Goal: Transaction & Acquisition: Book appointment/travel/reservation

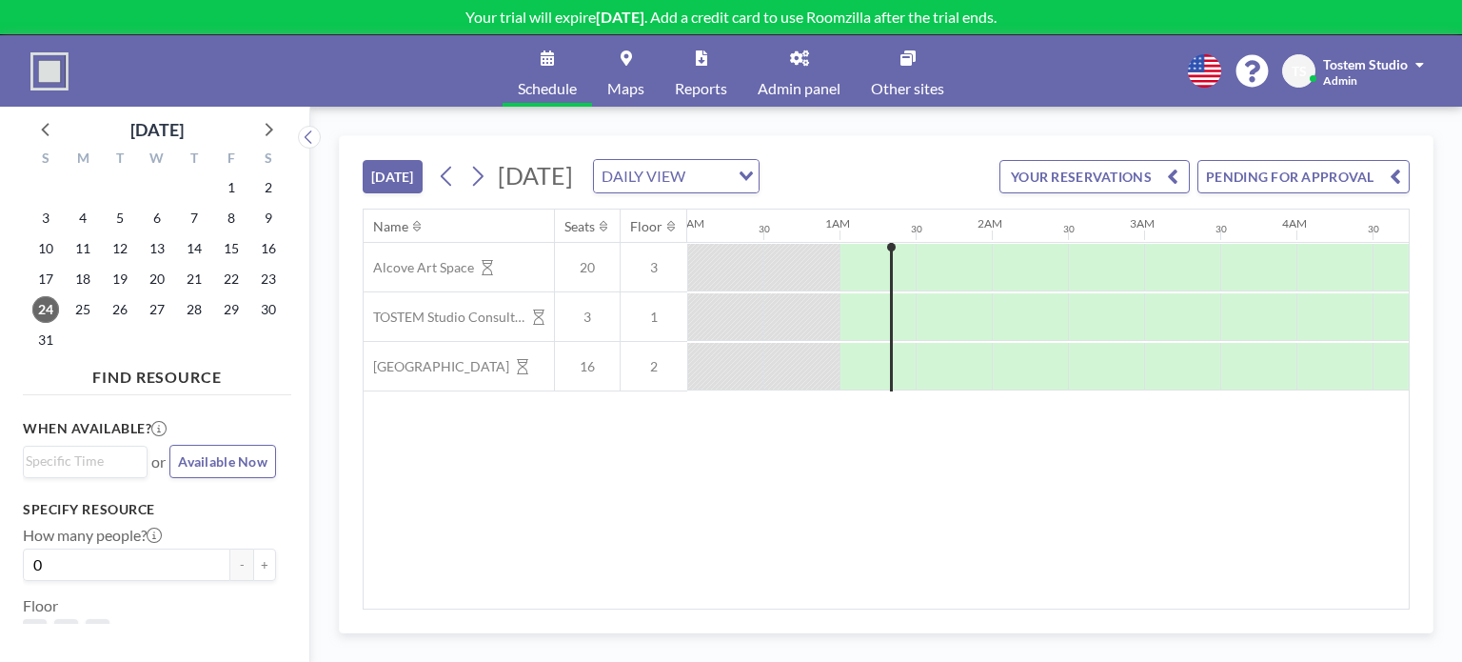
scroll to position [0, 76]
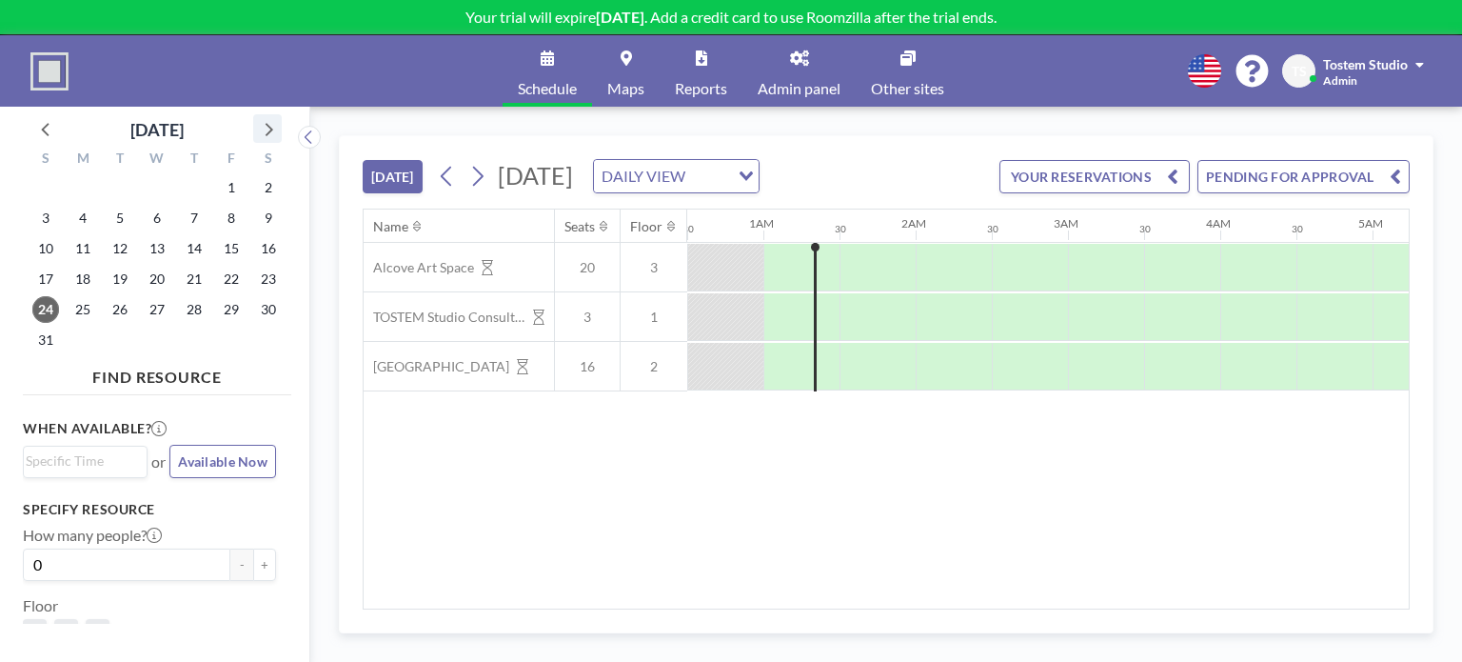
click at [263, 122] on icon at bounding box center [267, 128] width 25 height 25
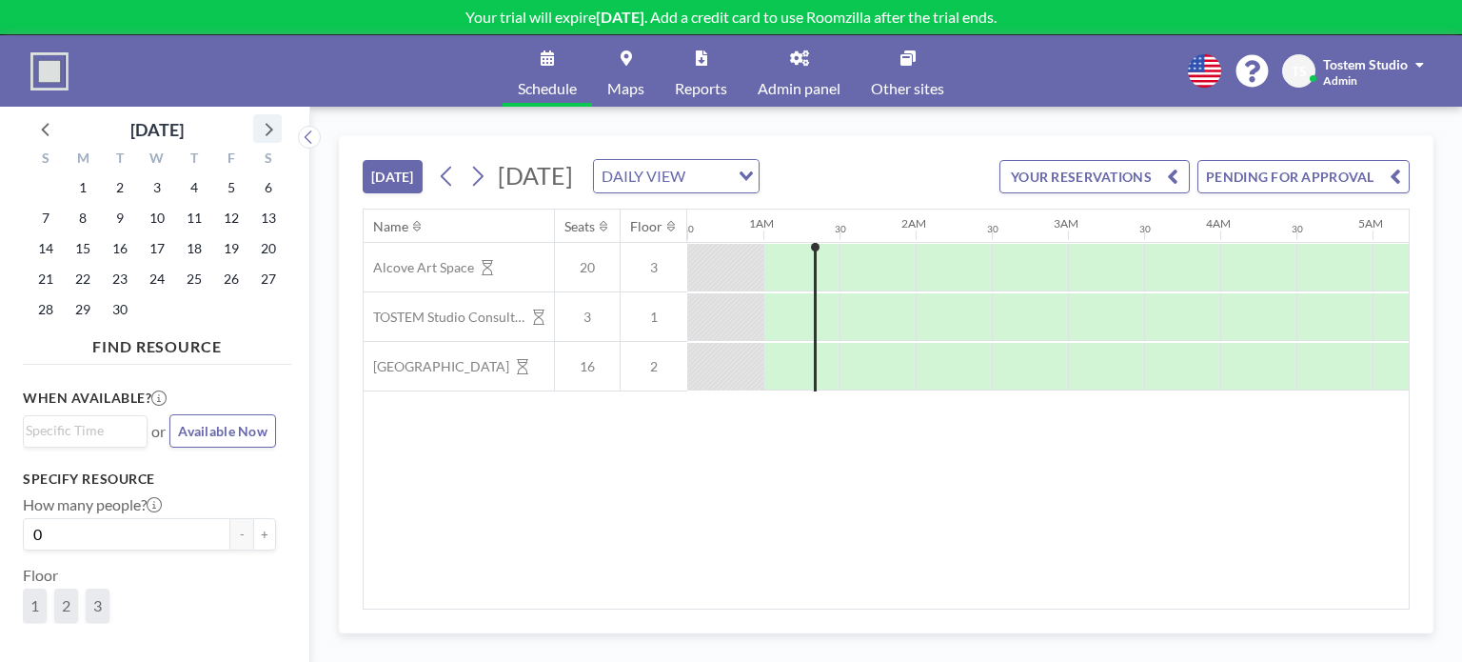
click at [263, 122] on icon at bounding box center [267, 128] width 25 height 25
drag, startPoint x: 225, startPoint y: 404, endPoint x: 226, endPoint y: 425, distance: 21.9
click at [225, 413] on div "When available? Loading... or Available Now" at bounding box center [149, 417] width 253 height 60
click at [226, 425] on span "Available Now" at bounding box center [222, 431] width 89 height 16
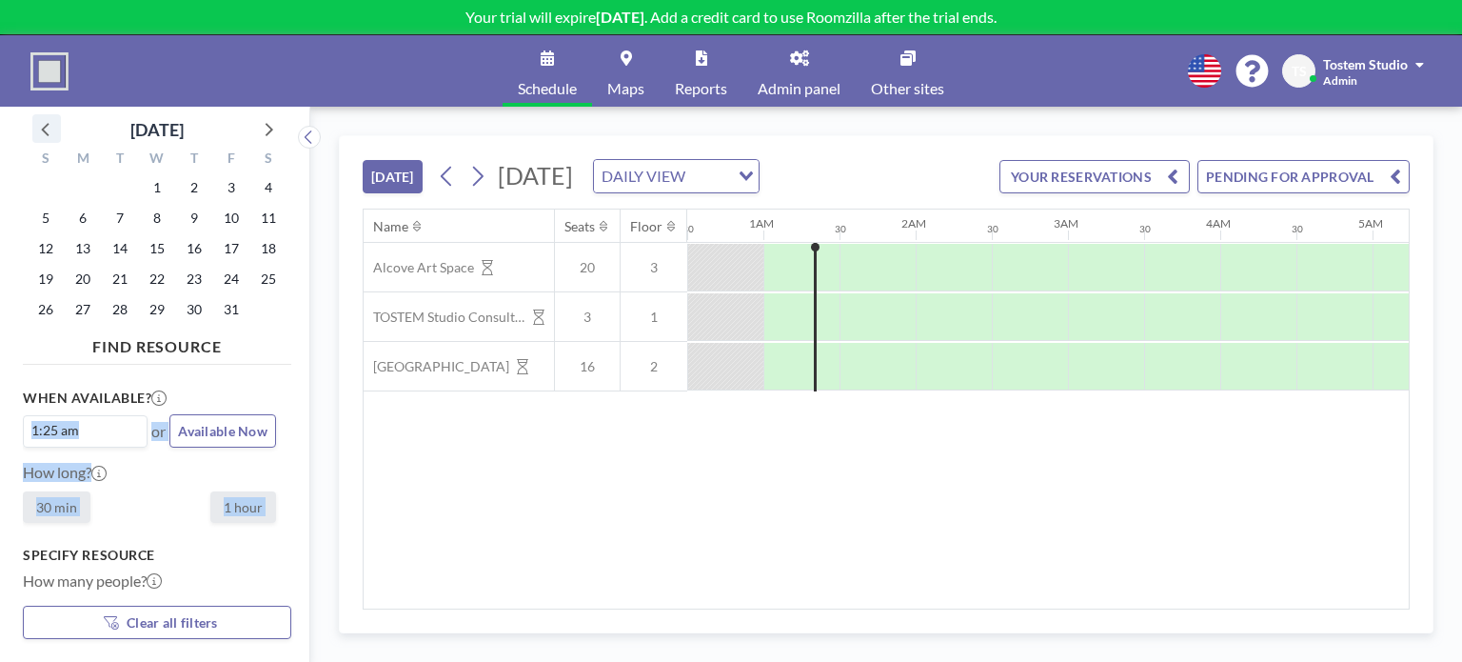
click at [40, 132] on icon at bounding box center [46, 128] width 25 height 25
click at [122, 244] on span "16" at bounding box center [120, 248] width 27 height 27
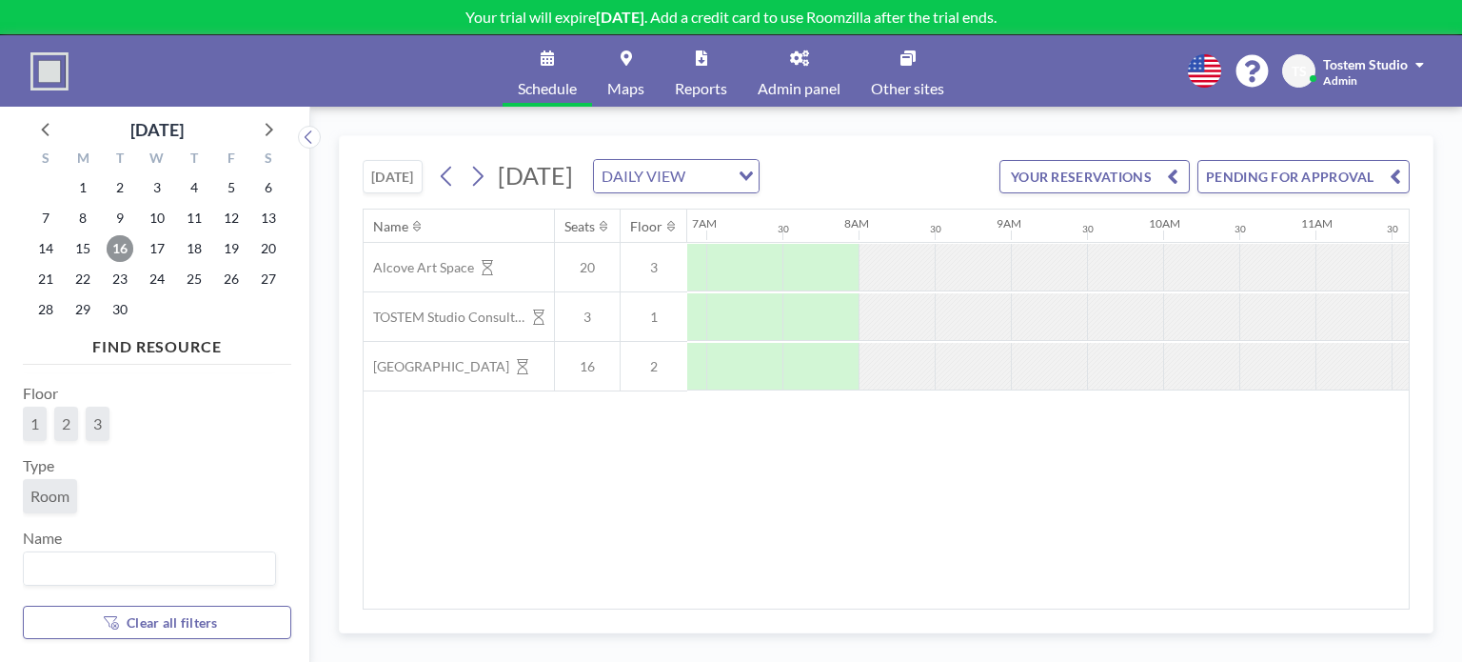
scroll to position [0, 1056]
click at [801, 65] on icon at bounding box center [799, 57] width 19 height 15
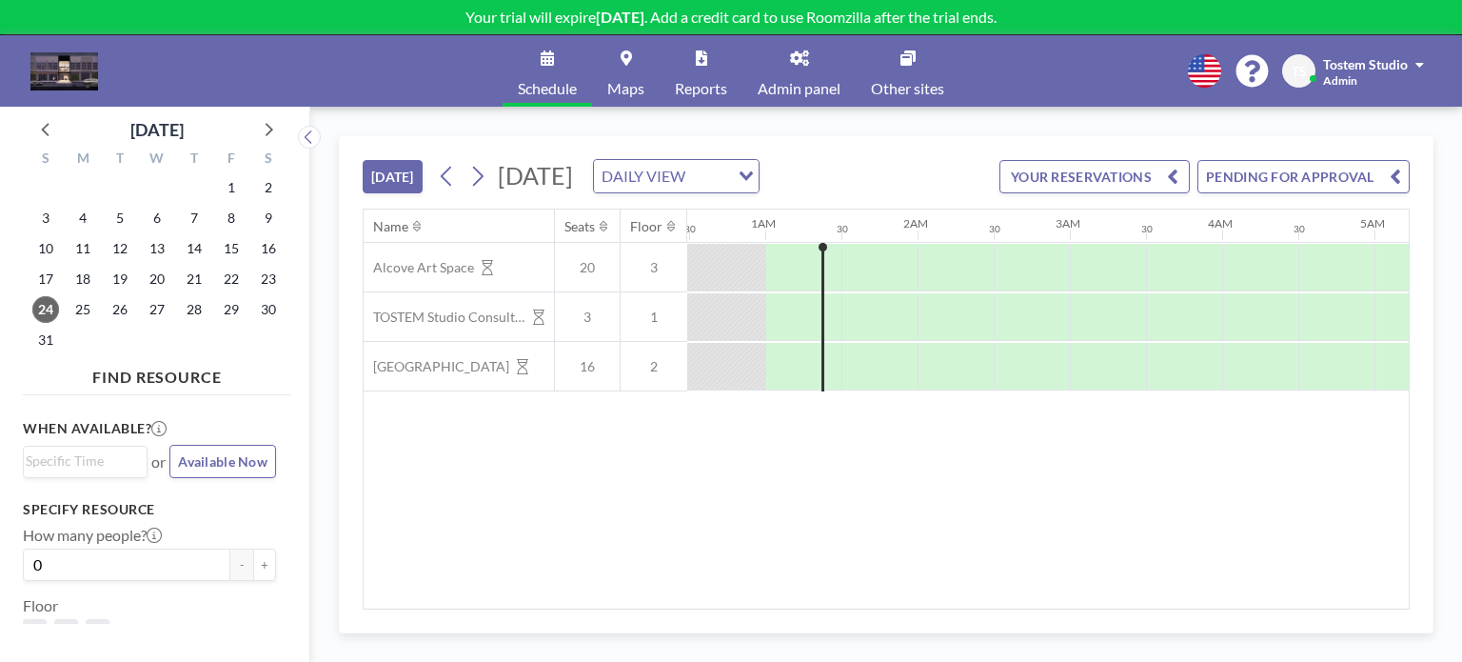
scroll to position [0, 76]
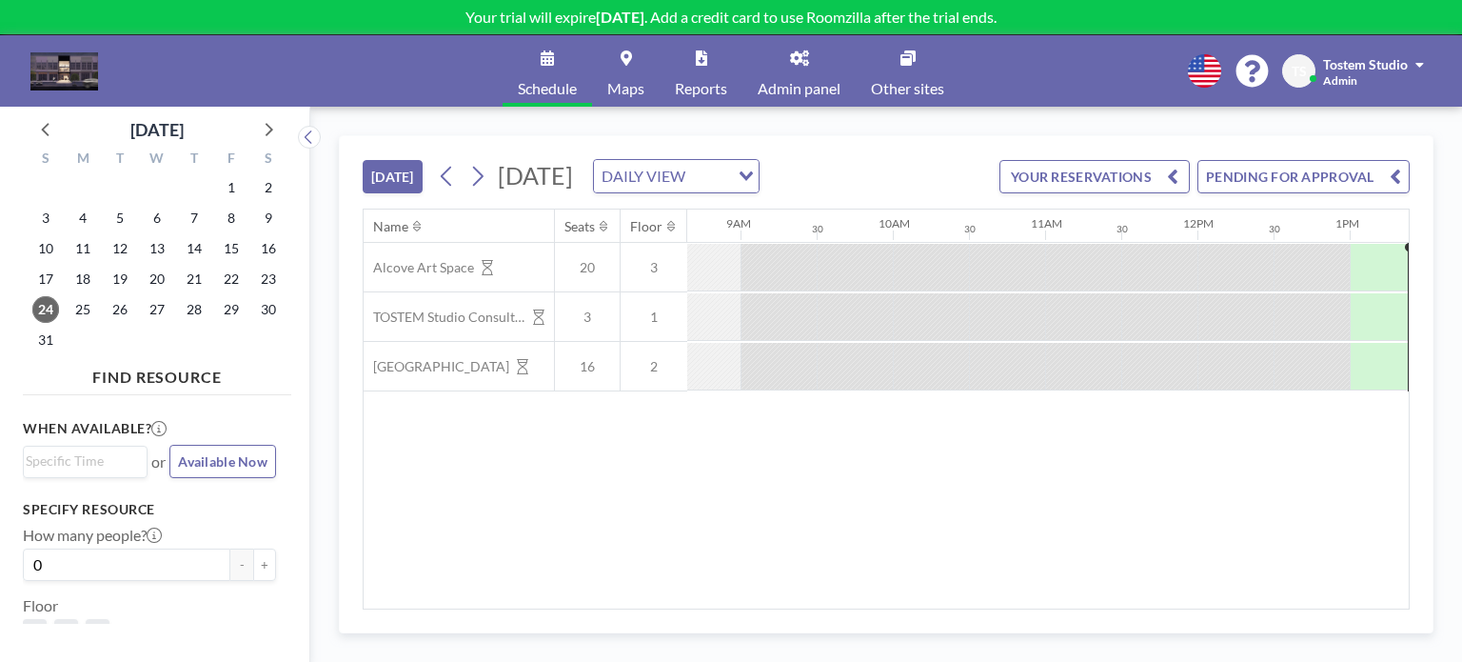
scroll to position [0, 1279]
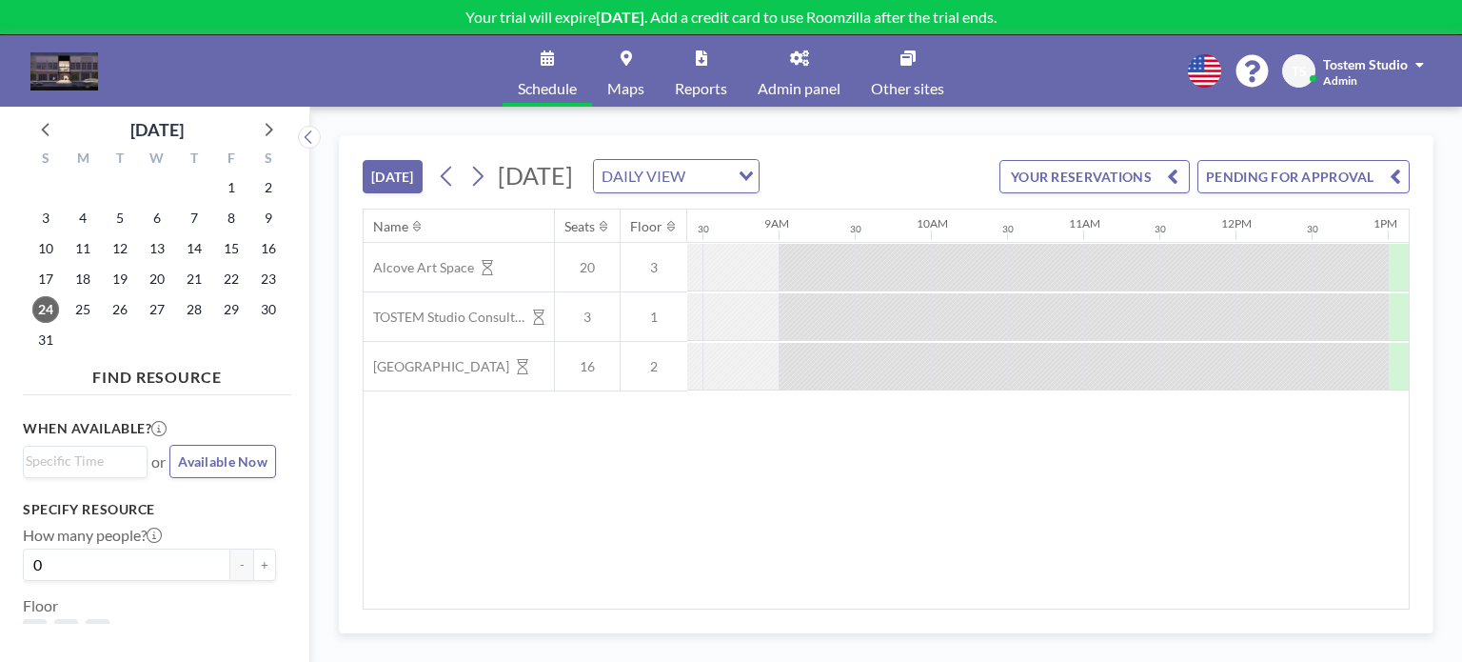
click at [918, 312] on div at bounding box center [893, 316] width 76 height 47
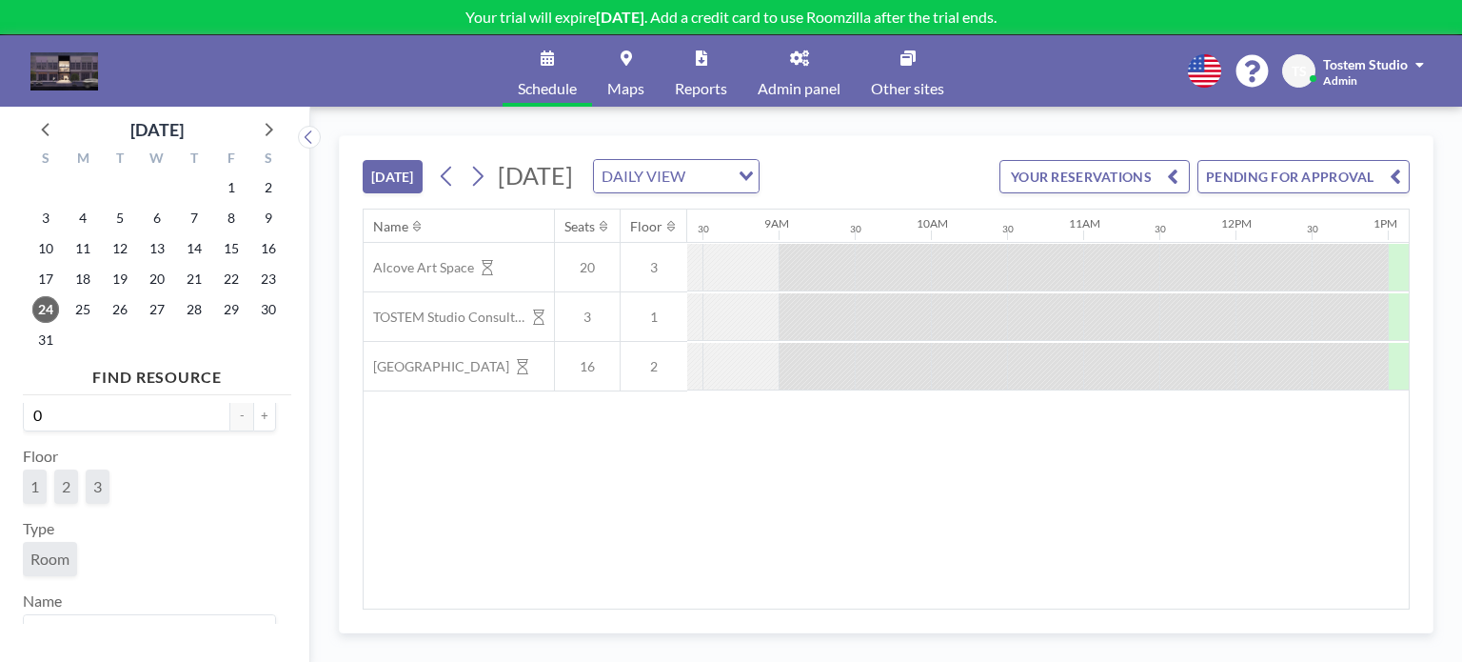
scroll to position [179, 0]
click at [697, 56] on icon at bounding box center [701, 57] width 11 height 15
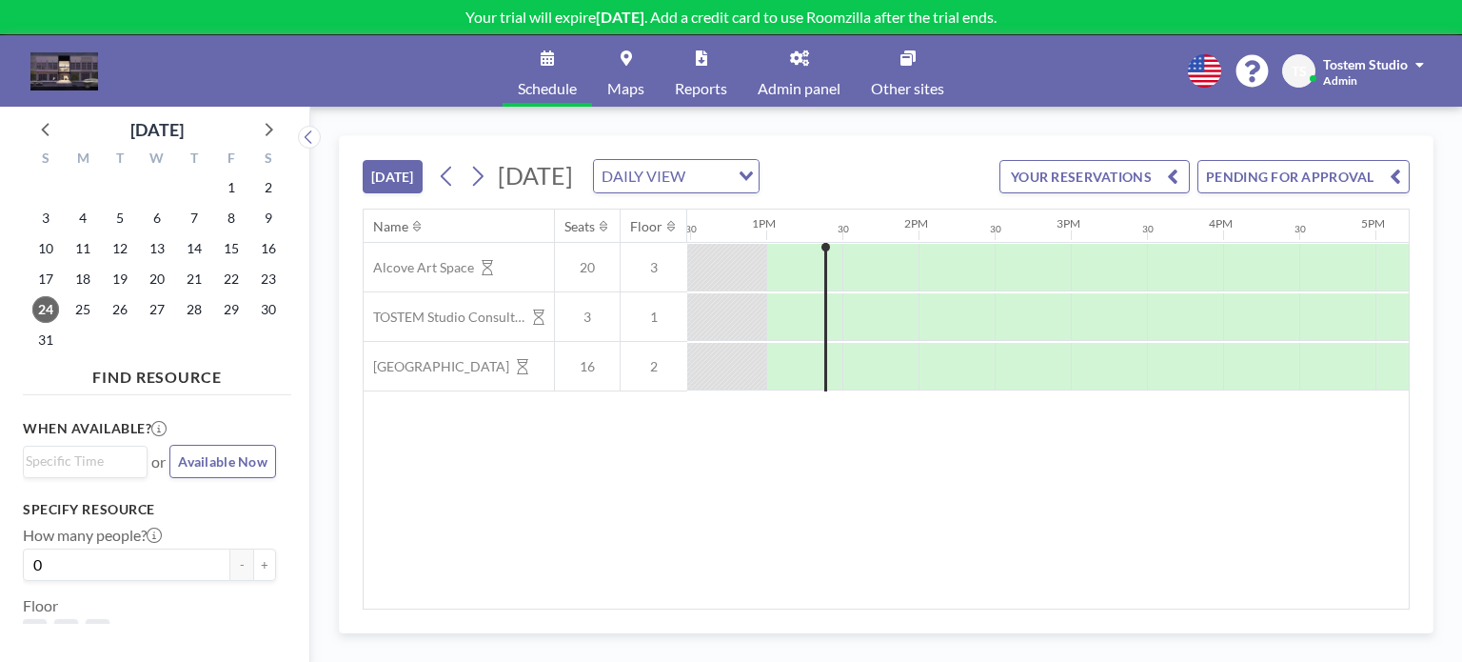
scroll to position [0, 1904]
click at [573, 174] on span "[DATE]" at bounding box center [535, 175] width 75 height 29
click at [486, 182] on icon at bounding box center [477, 176] width 18 height 29
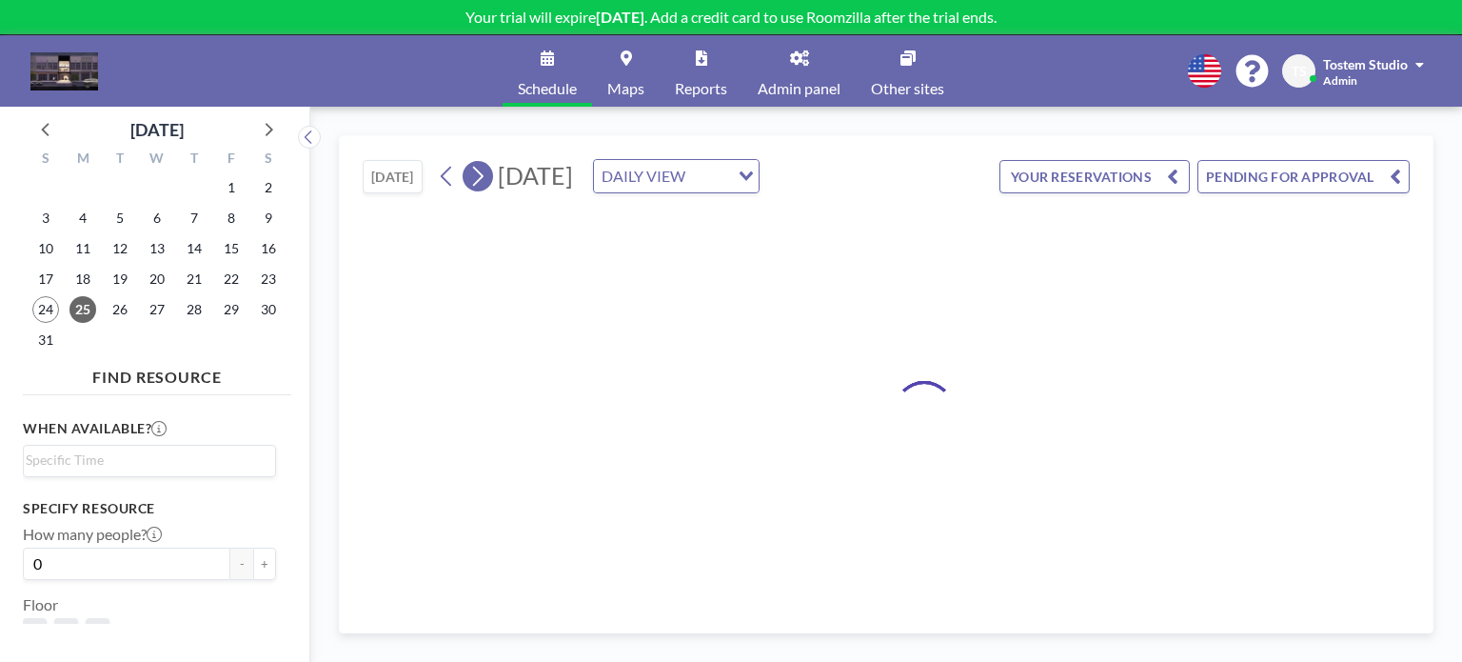
click at [472, 184] on icon at bounding box center [477, 176] width 18 height 29
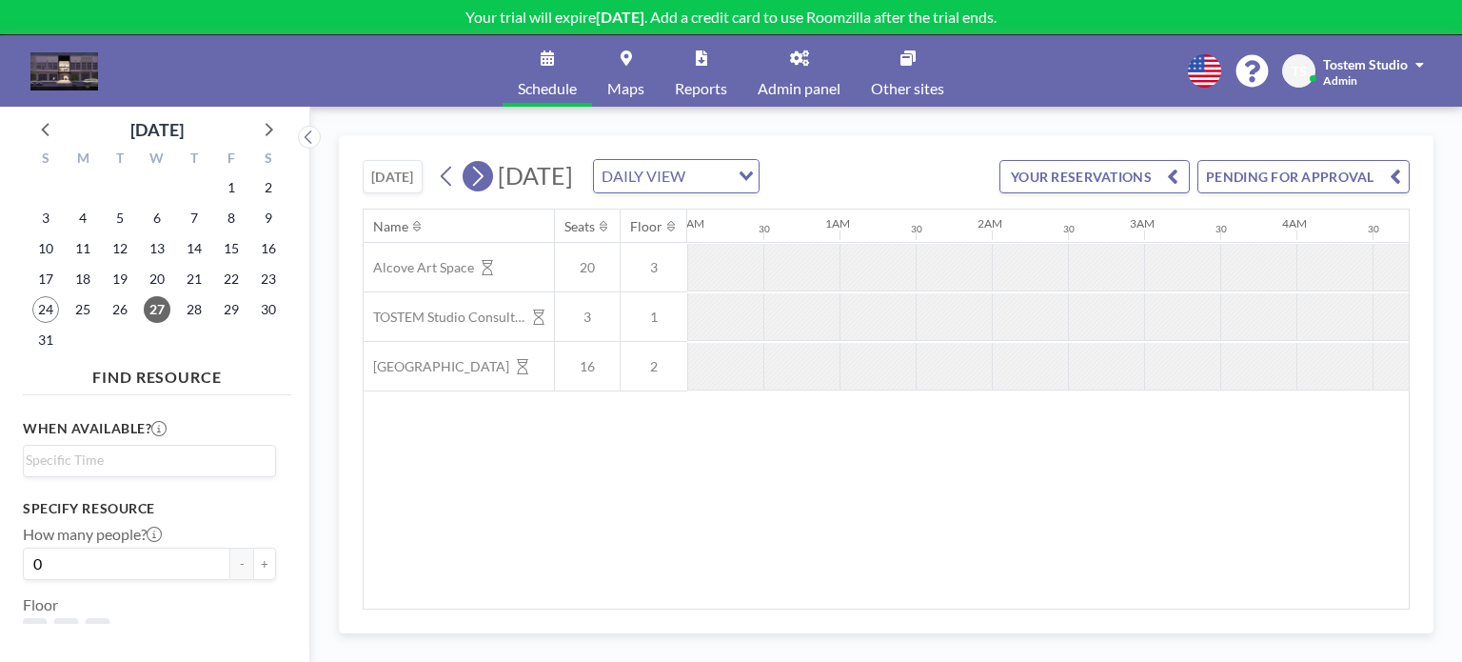
click at [472, 184] on icon at bounding box center [477, 176] width 18 height 29
click at [403, 184] on button "[DATE]" at bounding box center [393, 176] width 60 height 33
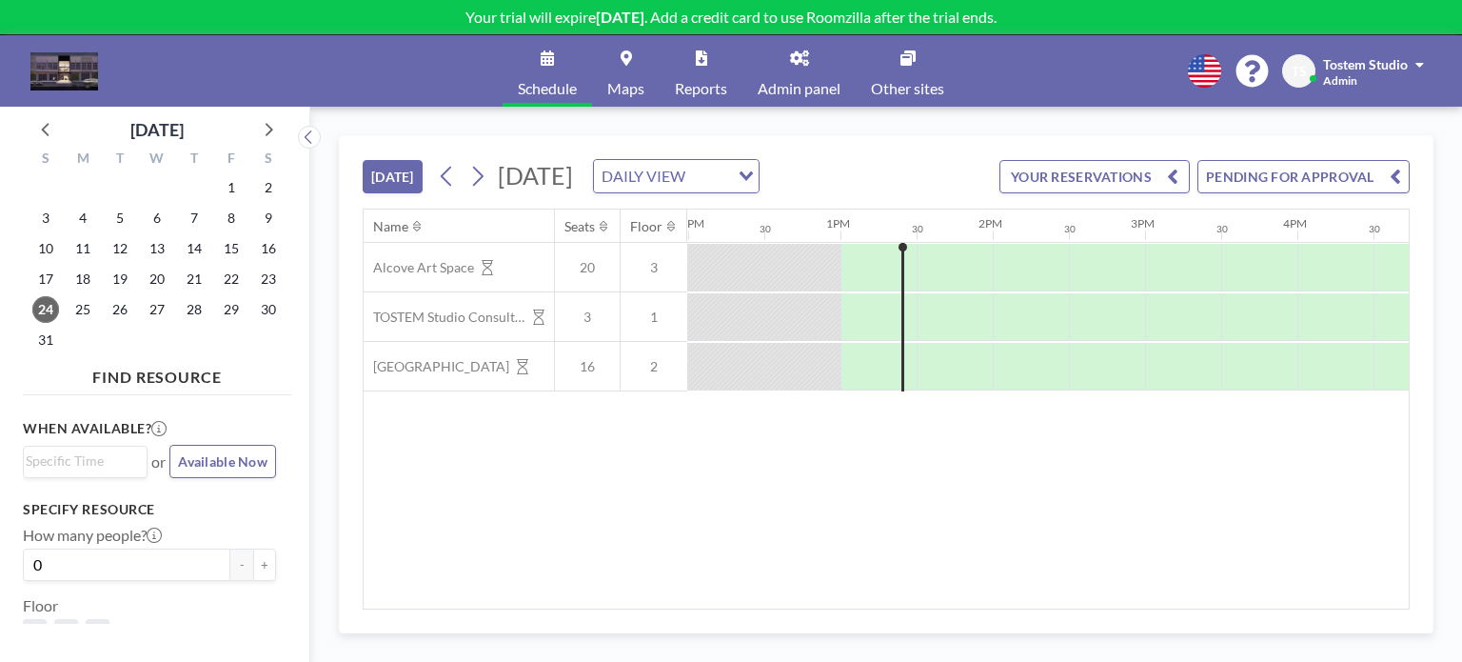
scroll to position [0, 1904]
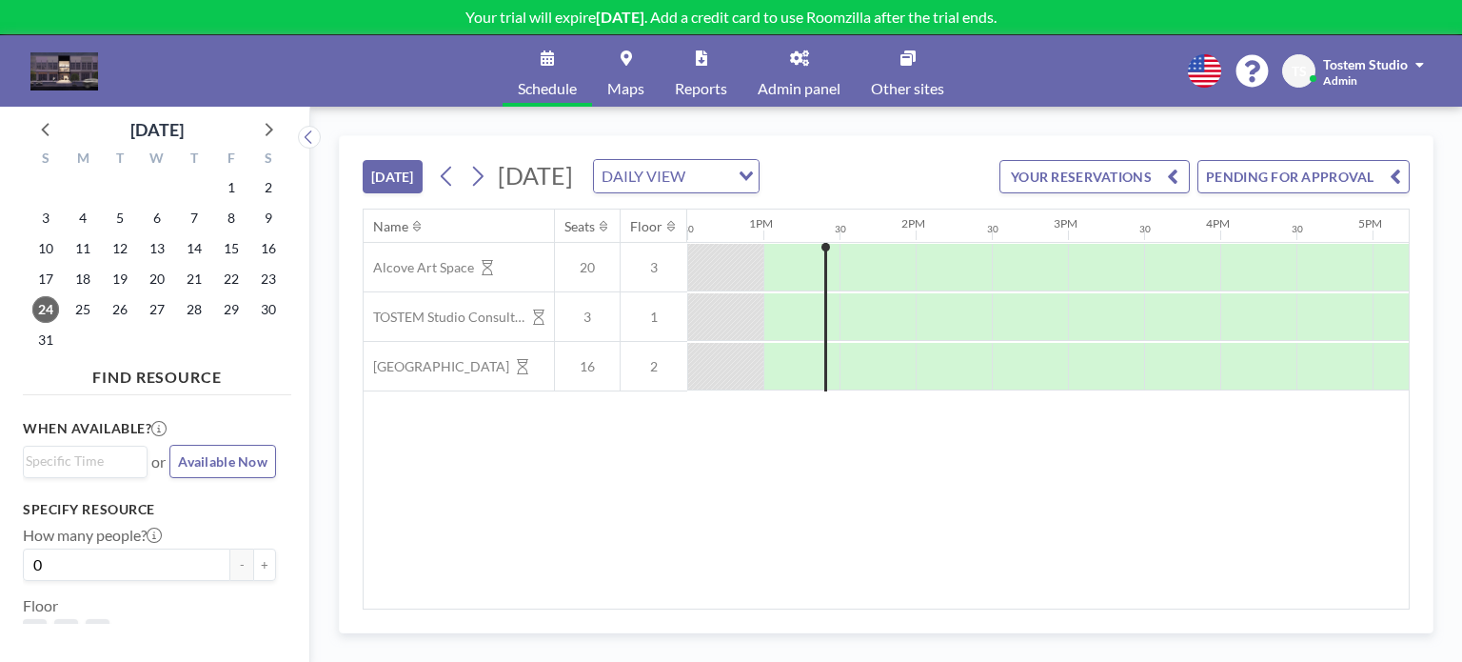
click at [406, 181] on button "[DATE]" at bounding box center [393, 176] width 60 height 33
click at [1314, 178] on button "PENDING FOR APPROVAL" at bounding box center [1303, 176] width 212 height 33
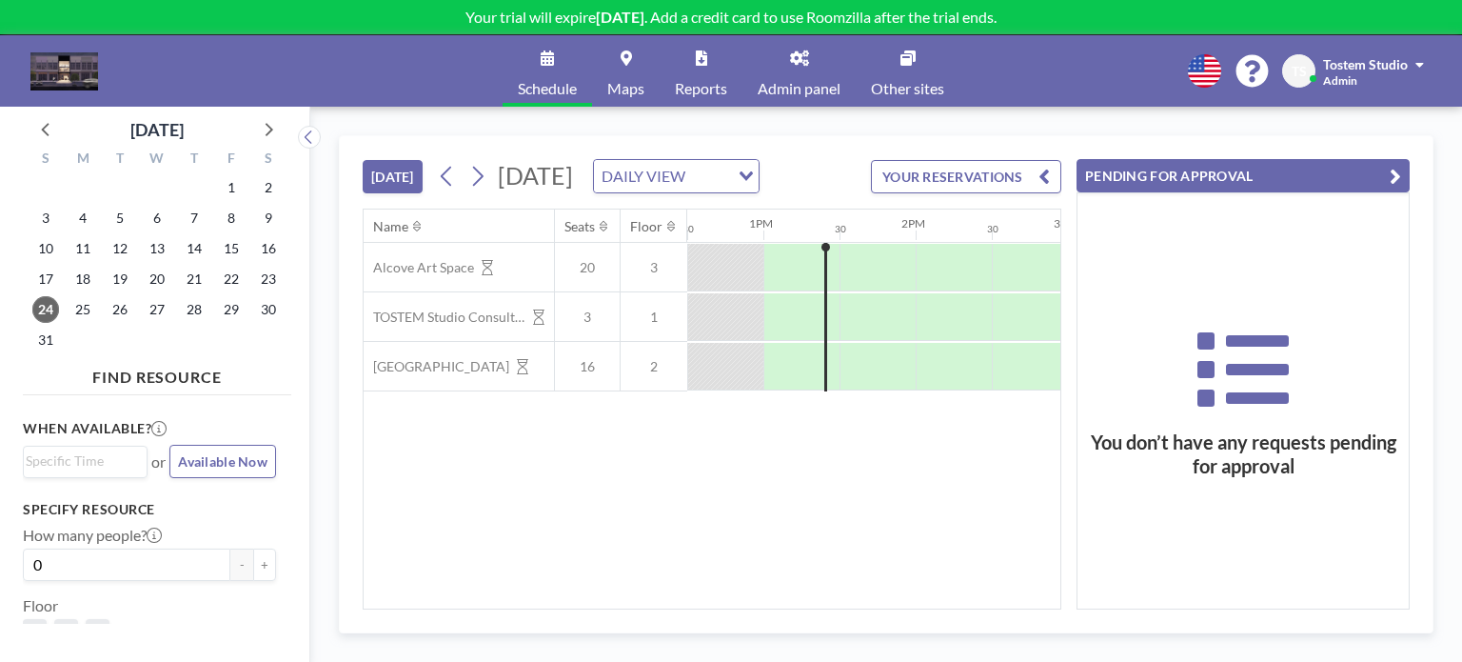
click at [885, 481] on div "Name Seats Floor 12AM 30 1AM 30 2AM 30 3AM 30 4AM 30 5AM 30 6AM 30 7AM 30 8AM 3…" at bounding box center [712, 408] width 697 height 399
click at [1393, 172] on icon "button" at bounding box center [1395, 176] width 11 height 23
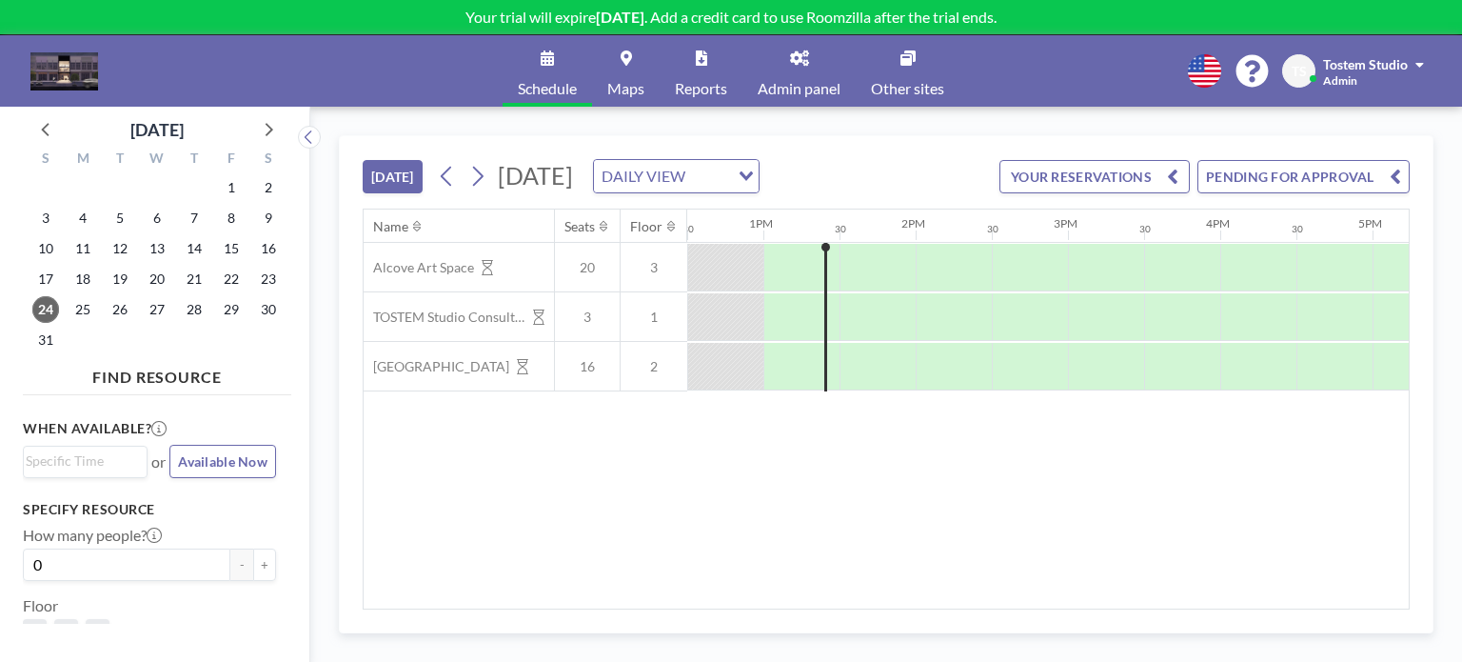
click at [943, 593] on div "Name Seats Floor 12AM 30 1AM 30 2AM 30 3AM 30 4AM 30 5AM 30 6AM 30 7AM 30 8AM 3…" at bounding box center [886, 408] width 1045 height 399
click at [482, 172] on icon at bounding box center [478, 177] width 10 height 20
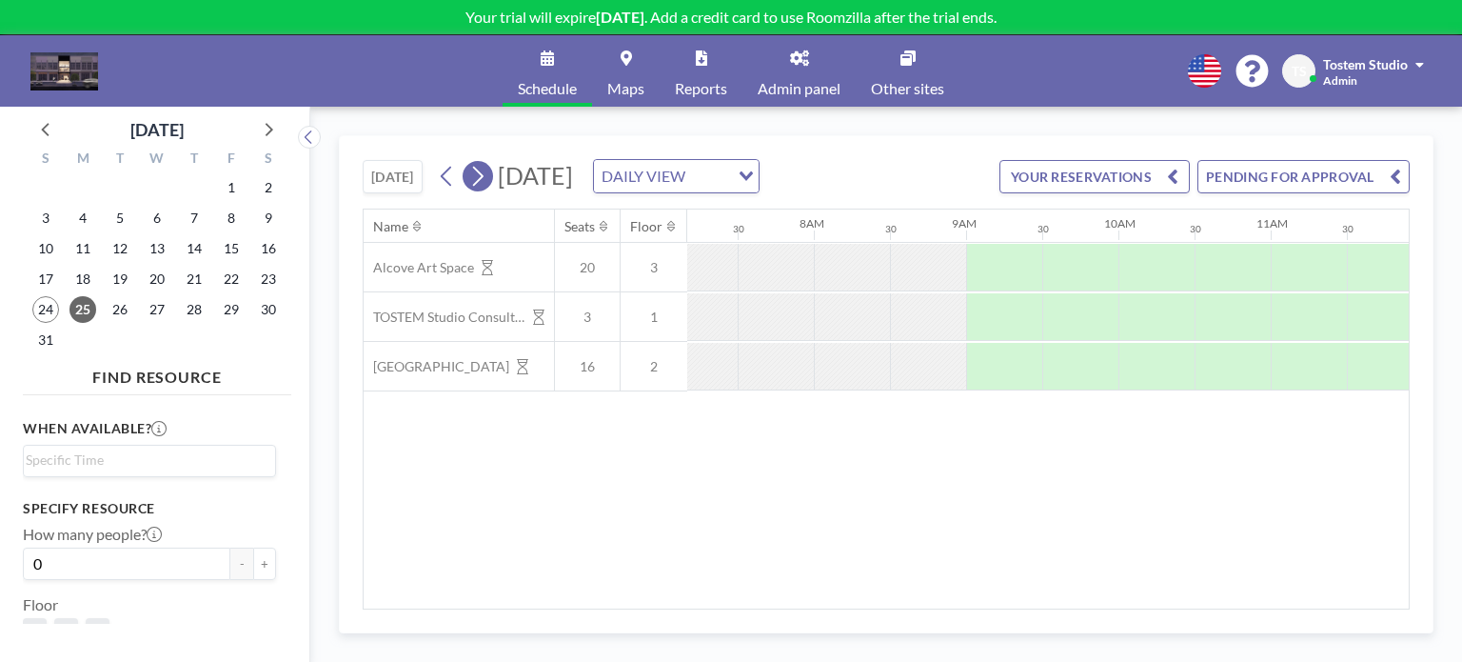
click at [482, 172] on icon at bounding box center [478, 177] width 10 height 20
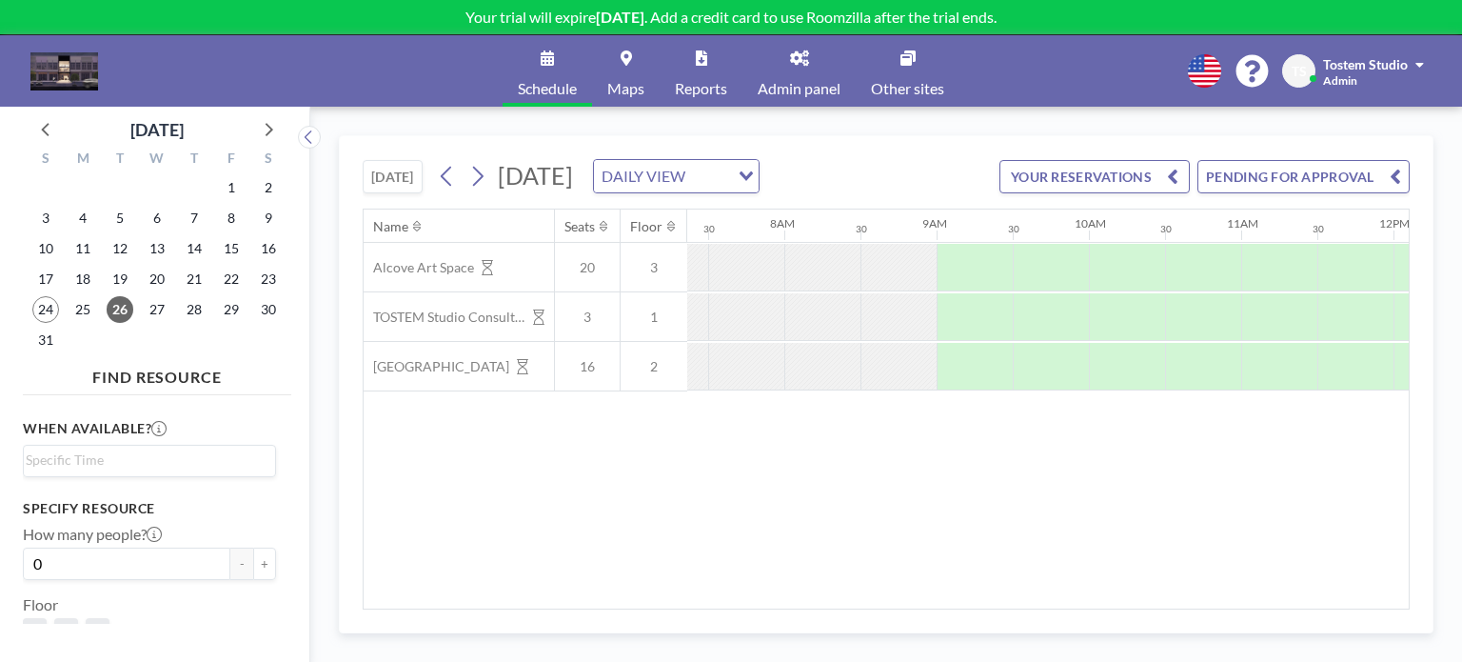
scroll to position [0, 1142]
click at [727, 174] on input "Search for option" at bounding box center [709, 176] width 36 height 25
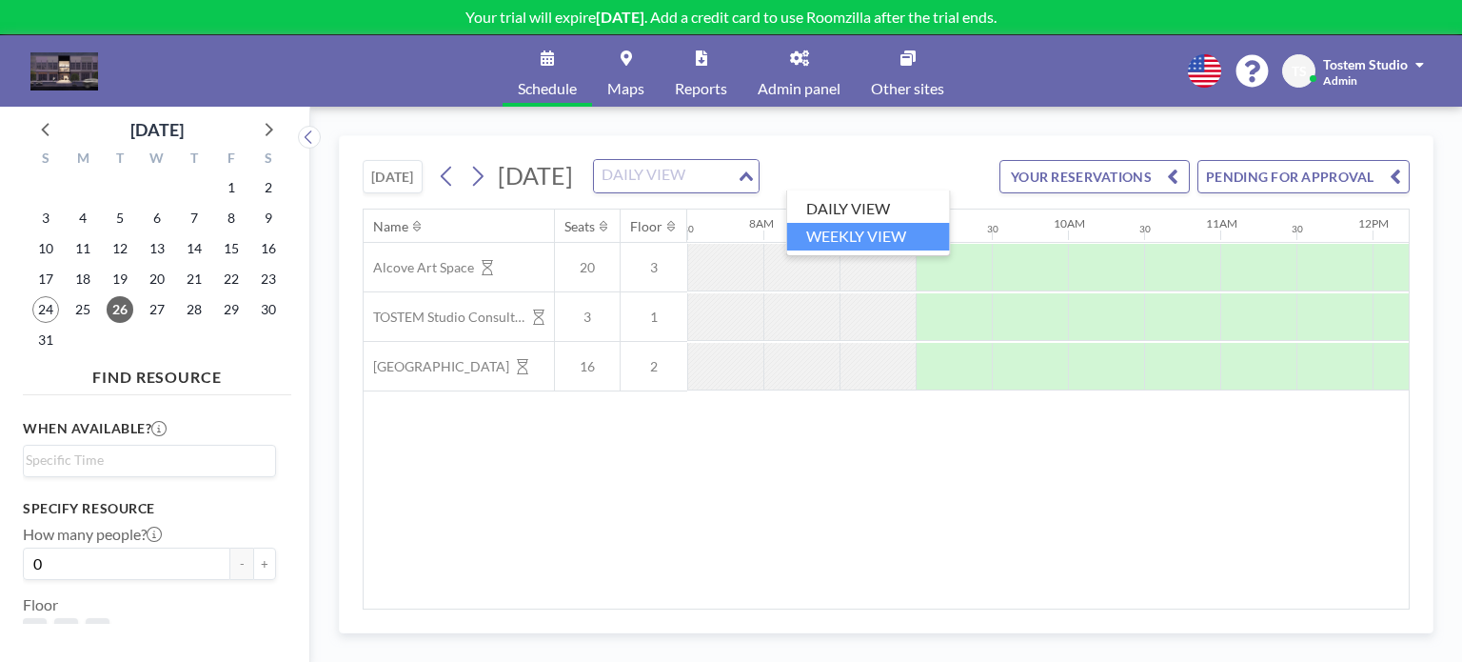
click at [905, 237] on li "WEEKLY VIEW" at bounding box center [868, 237] width 163 height 28
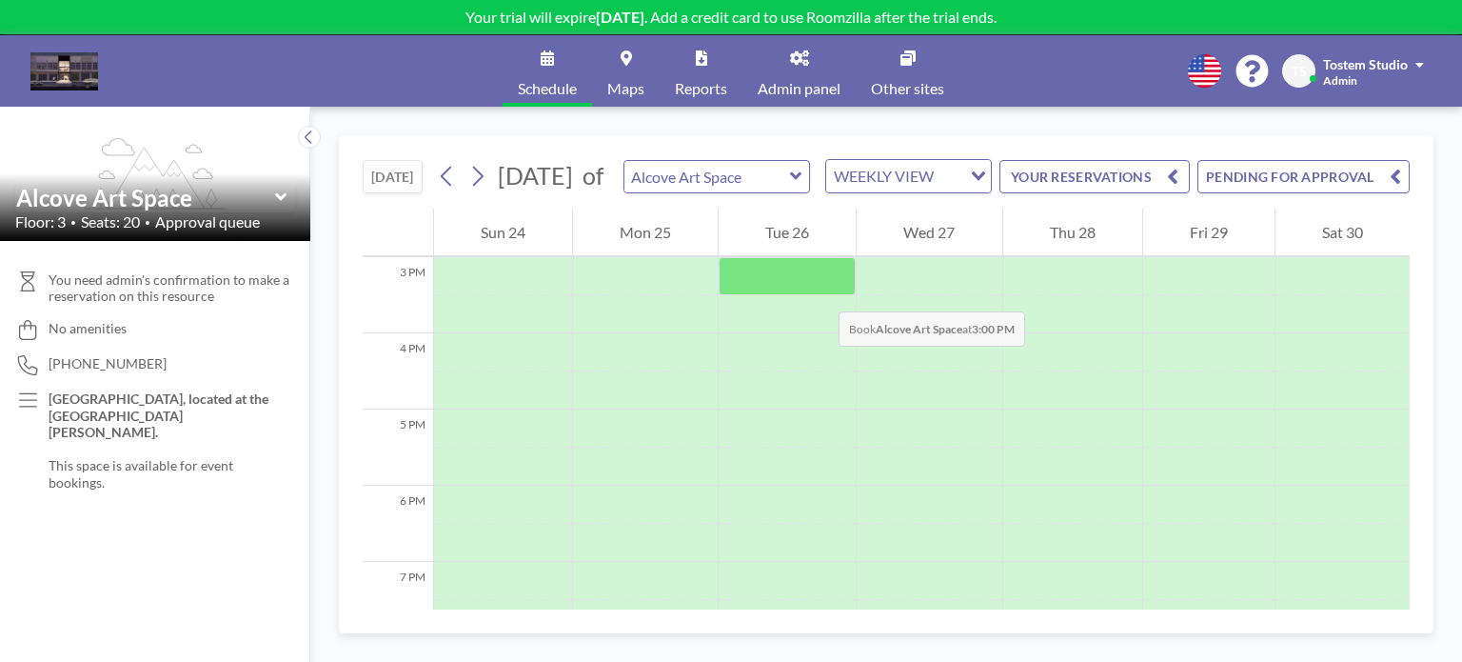
scroll to position [1142, 0]
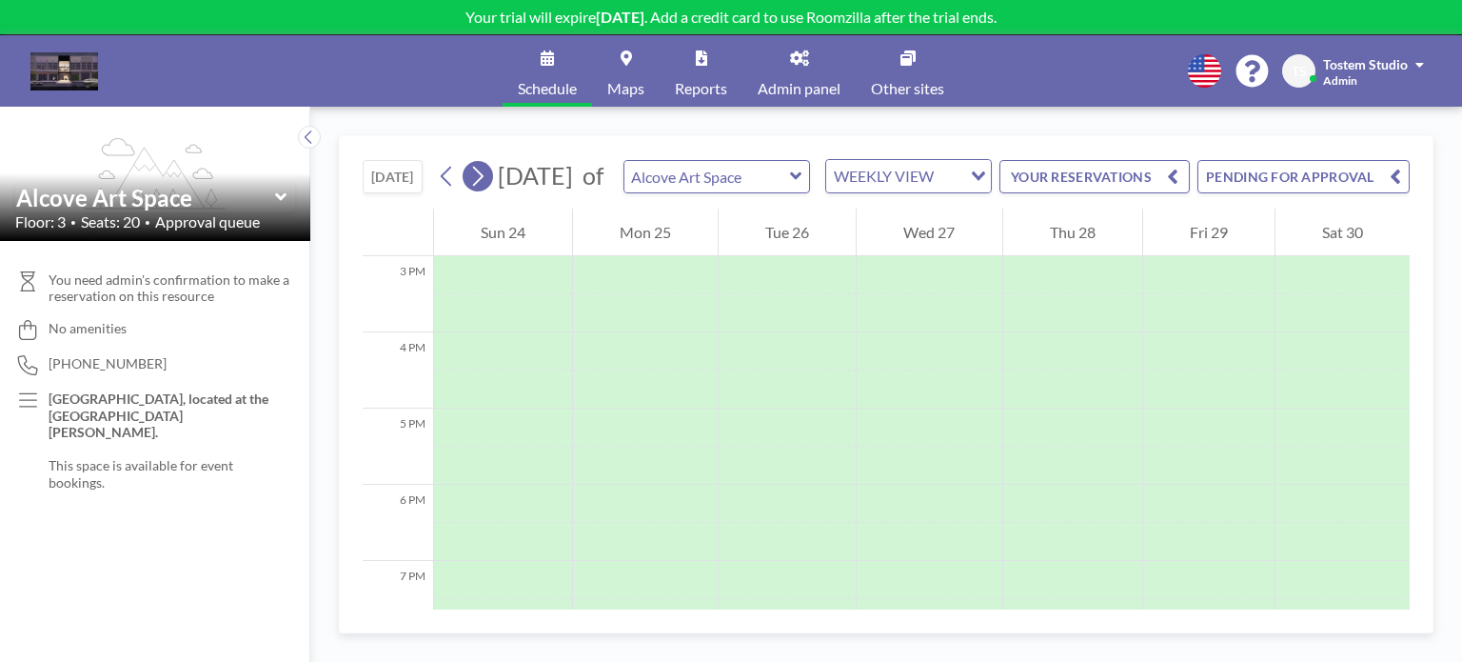
click at [482, 190] on icon at bounding box center [477, 176] width 18 height 29
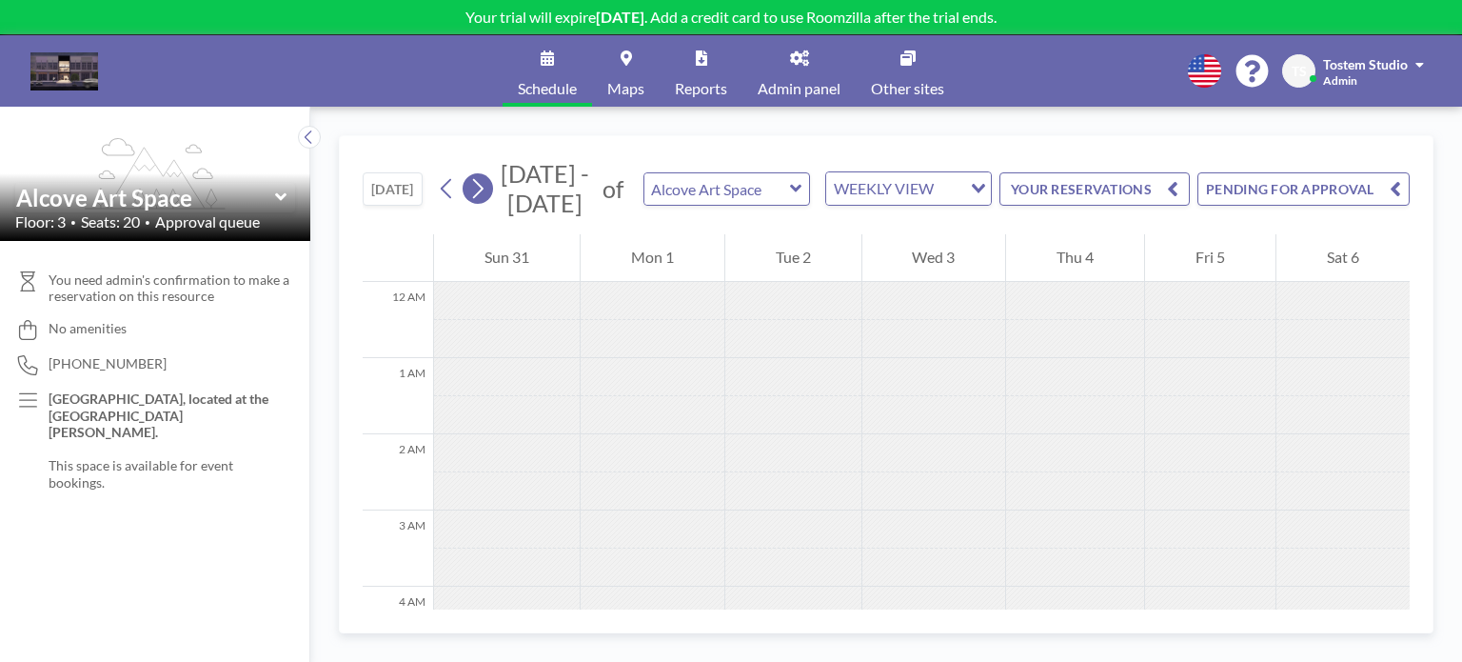
scroll to position [297, 0]
click at [482, 196] on icon at bounding box center [477, 188] width 18 height 29
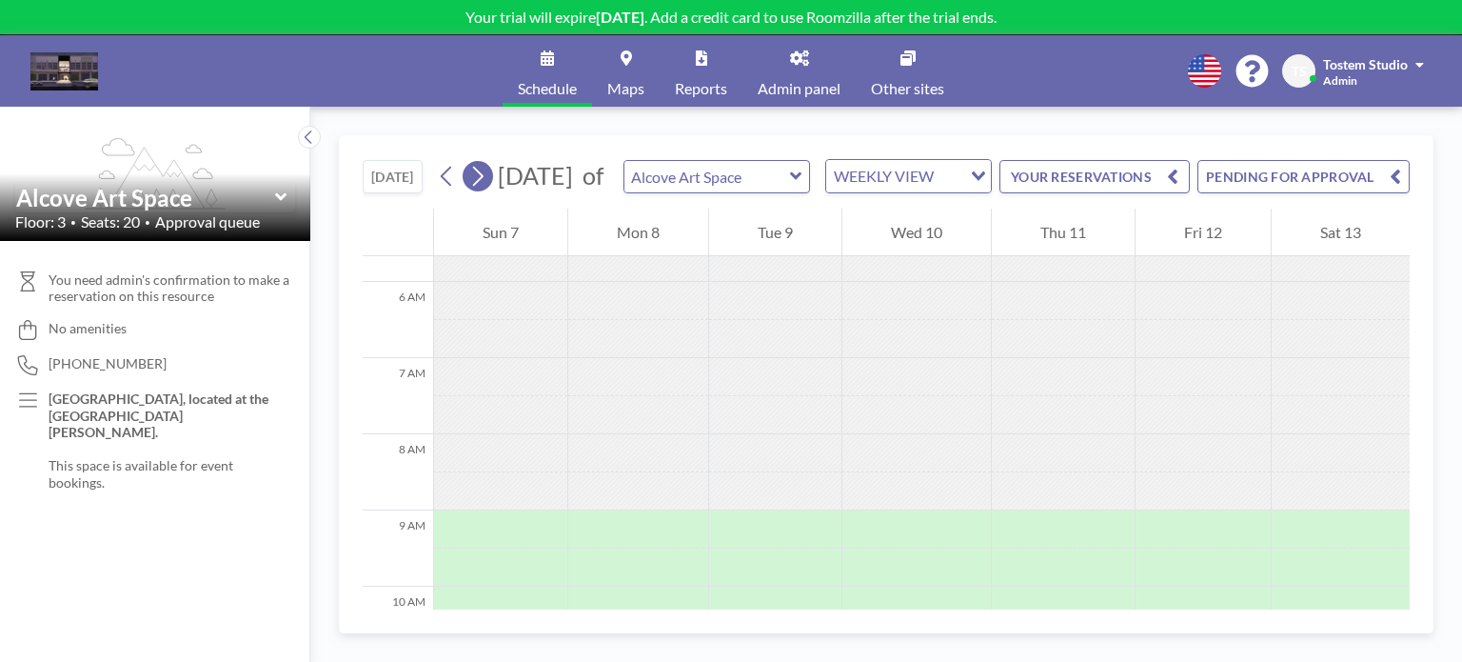
scroll to position [571, 0]
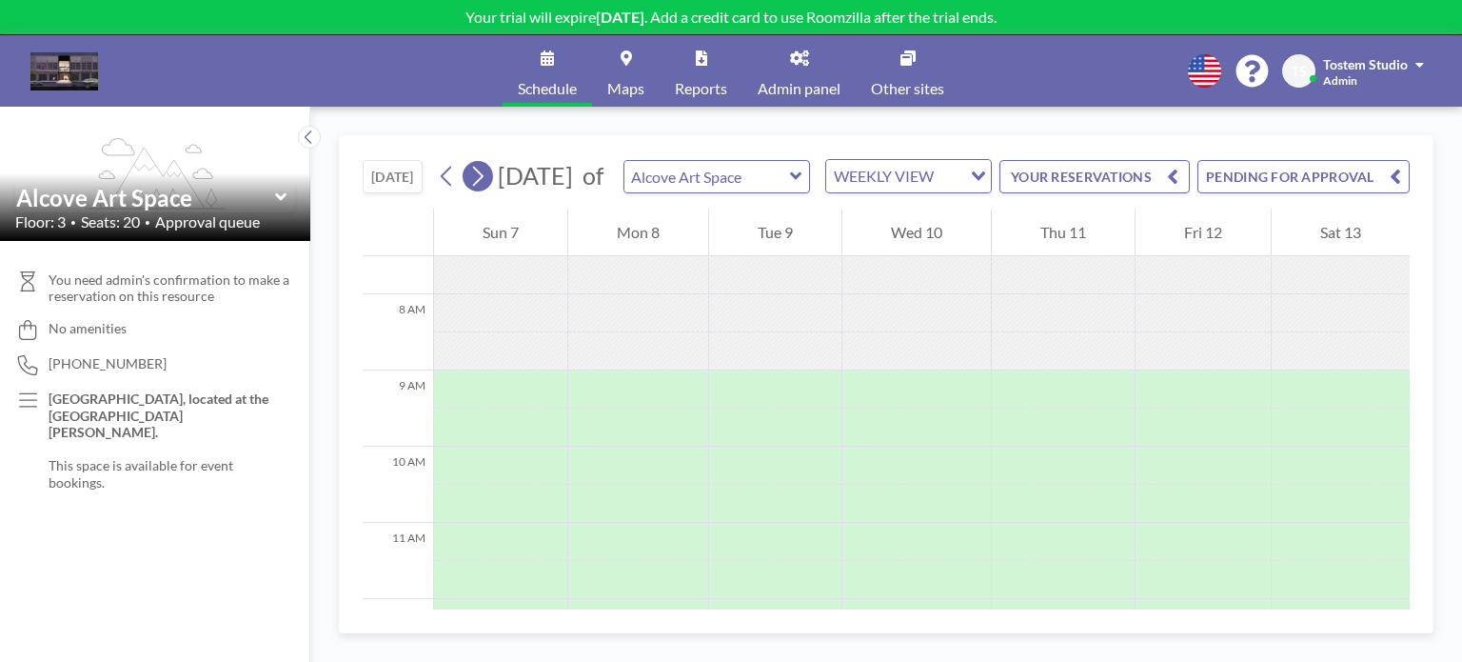
click at [482, 190] on icon at bounding box center [477, 176] width 18 height 29
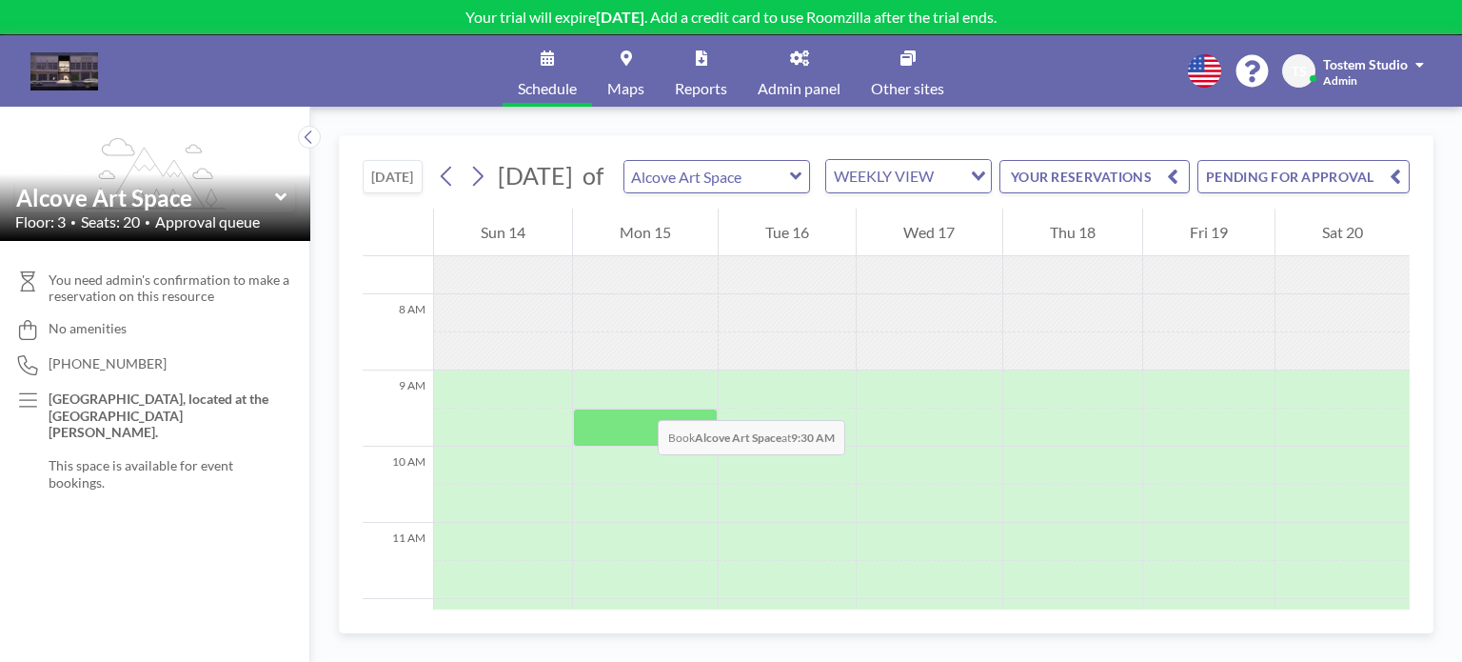
scroll to position [666, 0]
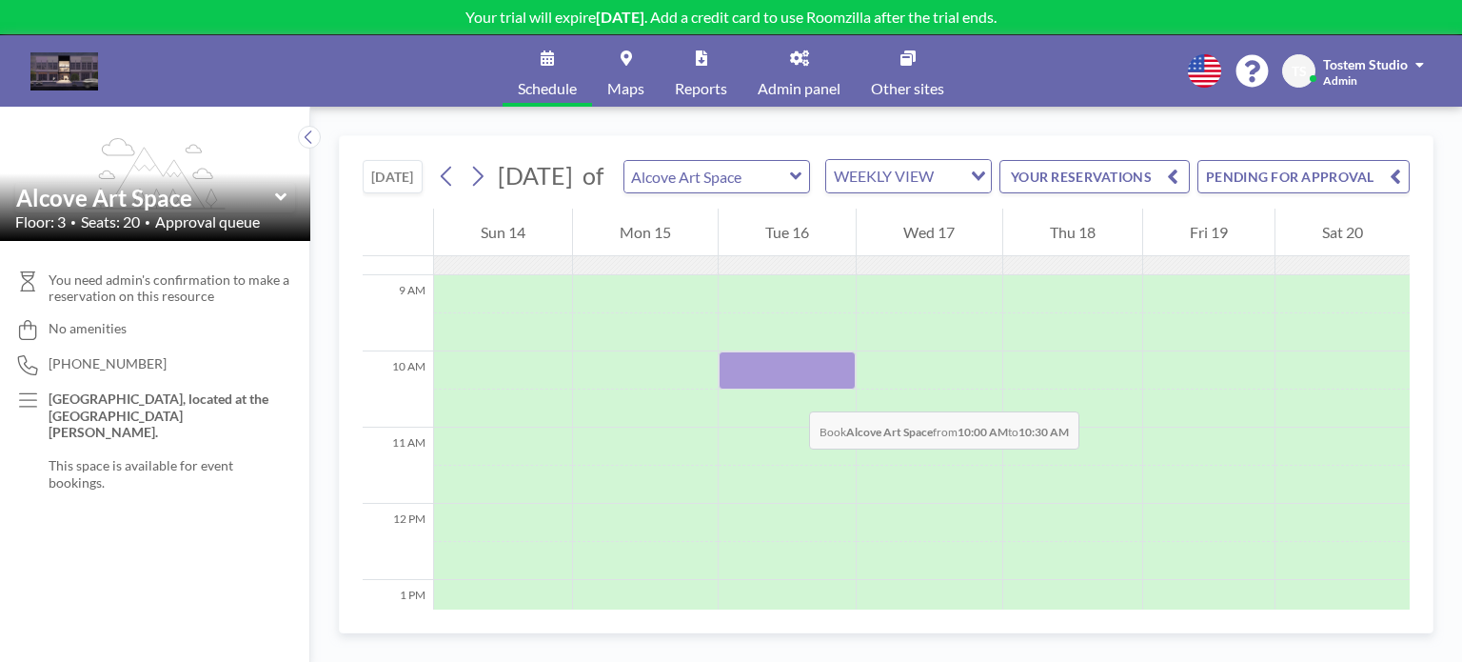
click at [790, 389] on div at bounding box center [787, 370] width 137 height 38
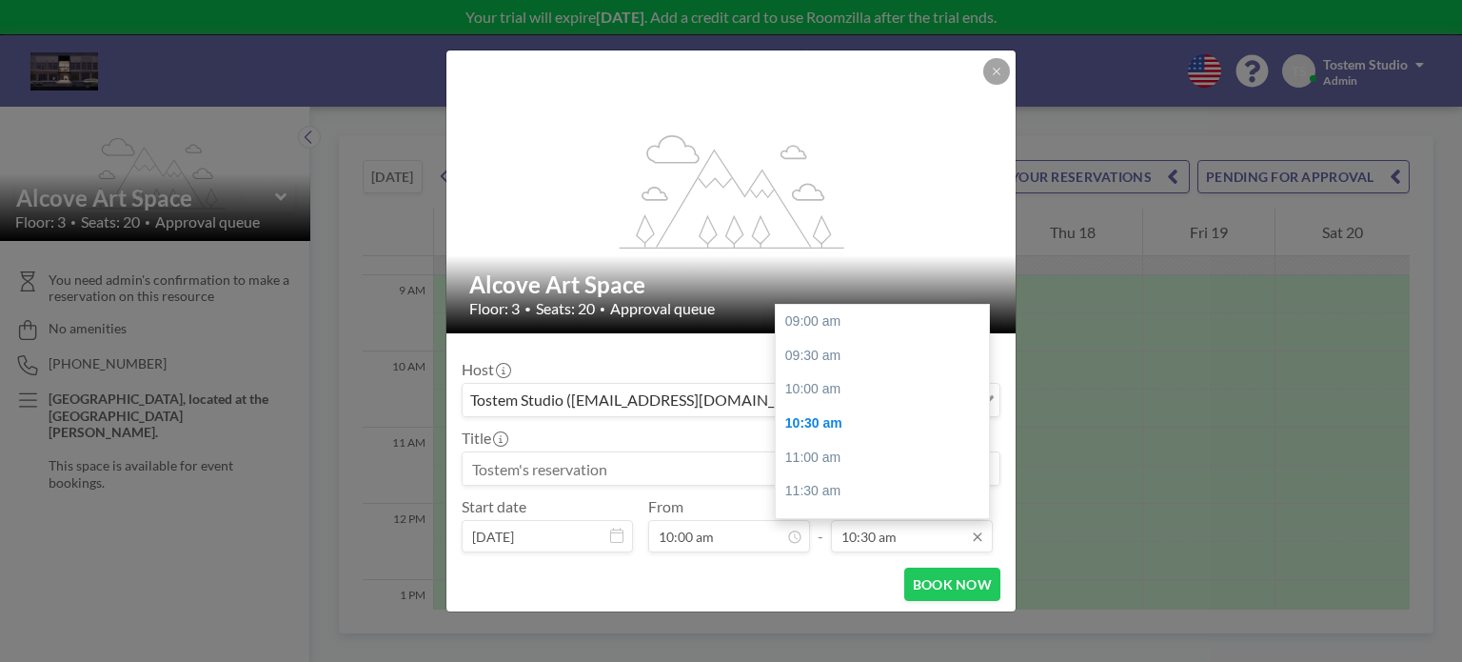
scroll to position [102, 0]
click at [909, 535] on input "10:30 am" at bounding box center [912, 536] width 162 height 32
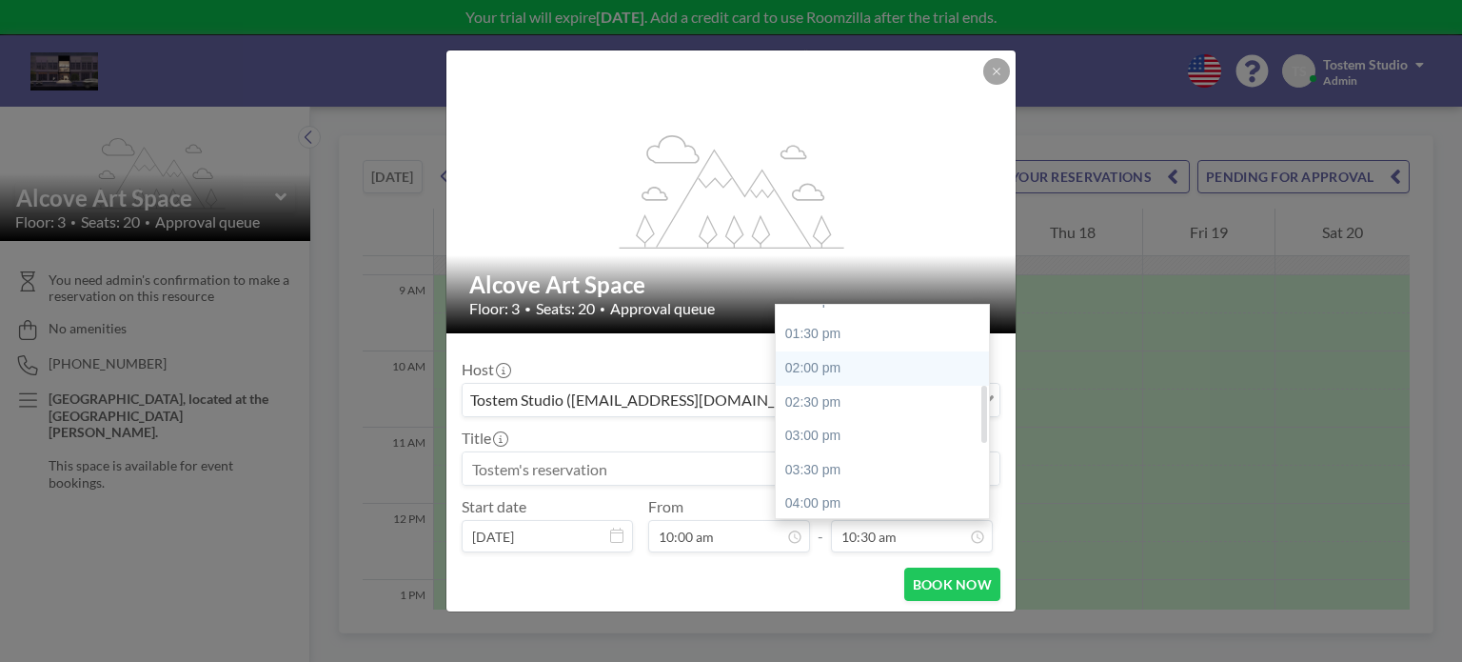
click at [851, 365] on div "02:00 pm" at bounding box center [887, 368] width 223 height 34
type input "02:00 pm"
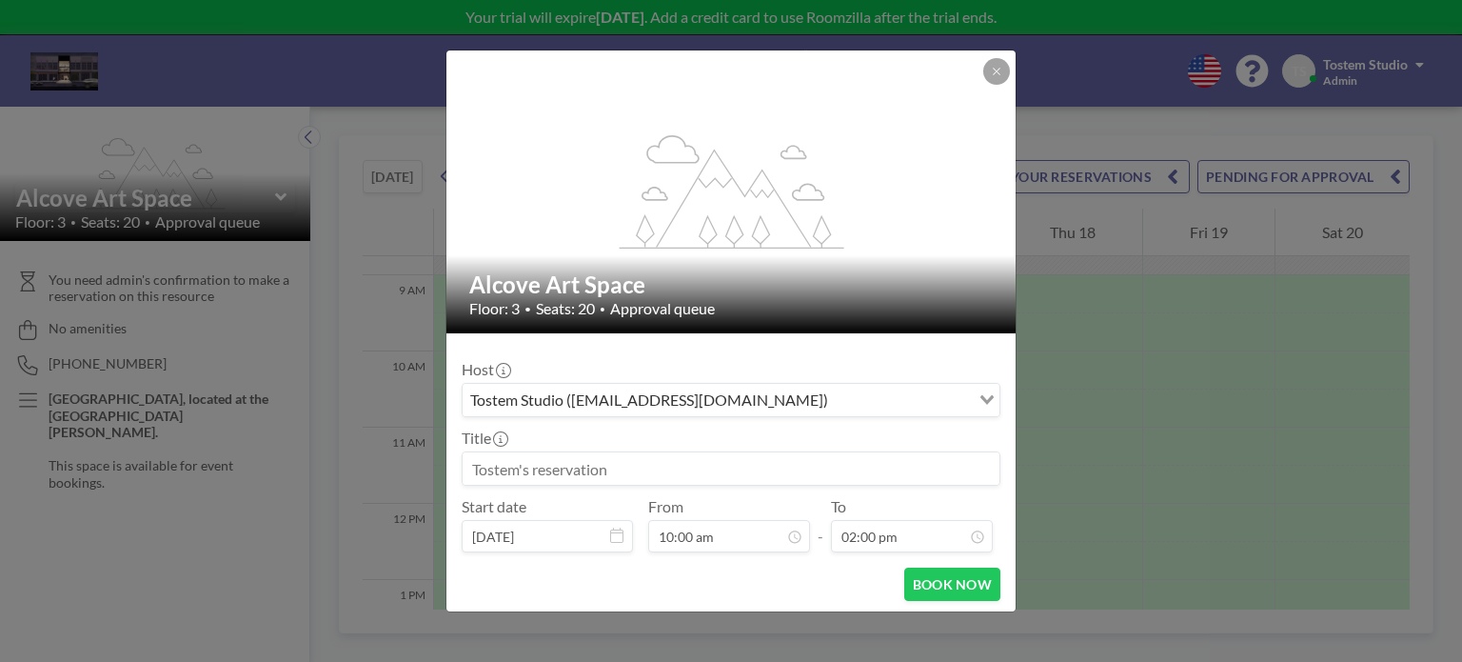
click at [718, 469] on input at bounding box center [731, 468] width 537 height 32
type input "M"
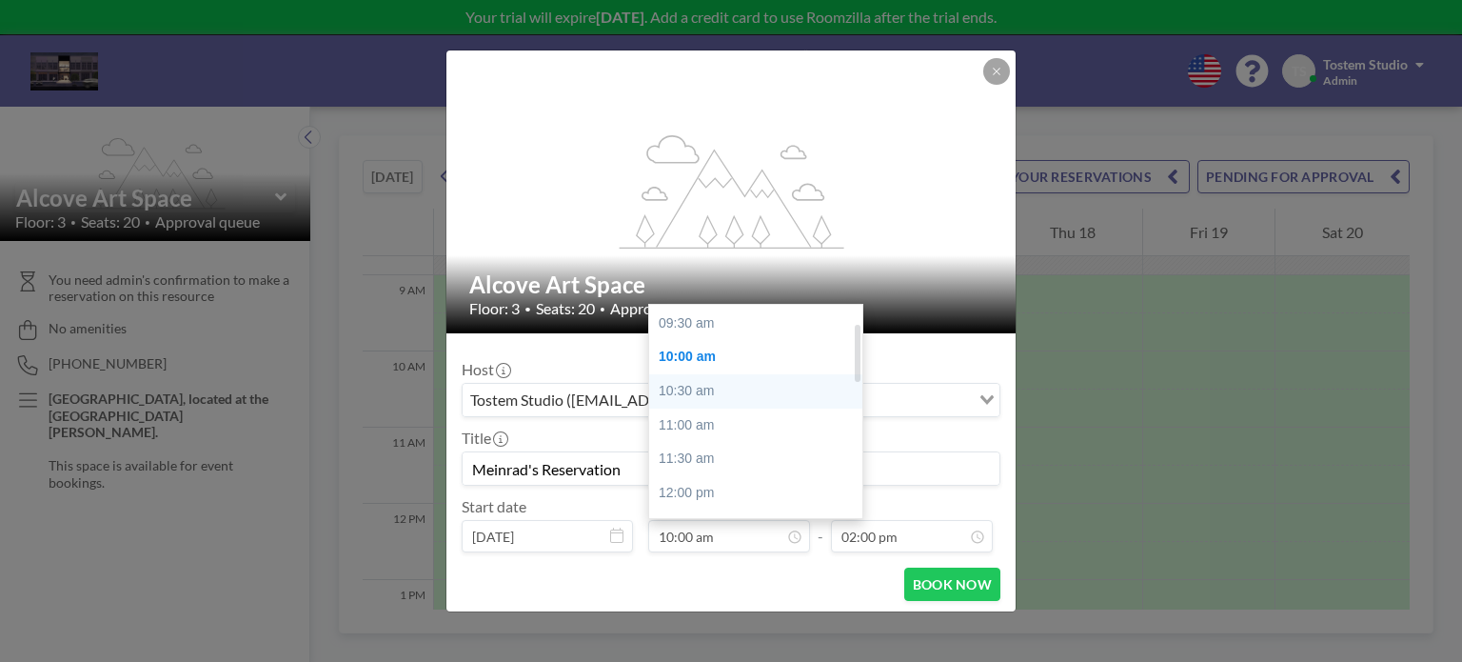
scroll to position [0, 0]
type input "Meinrad's Reservation"
click at [742, 359] on div "09:30 am" at bounding box center [760, 356] width 223 height 34
click at [725, 538] on input "09:30 am" at bounding box center [729, 536] width 162 height 32
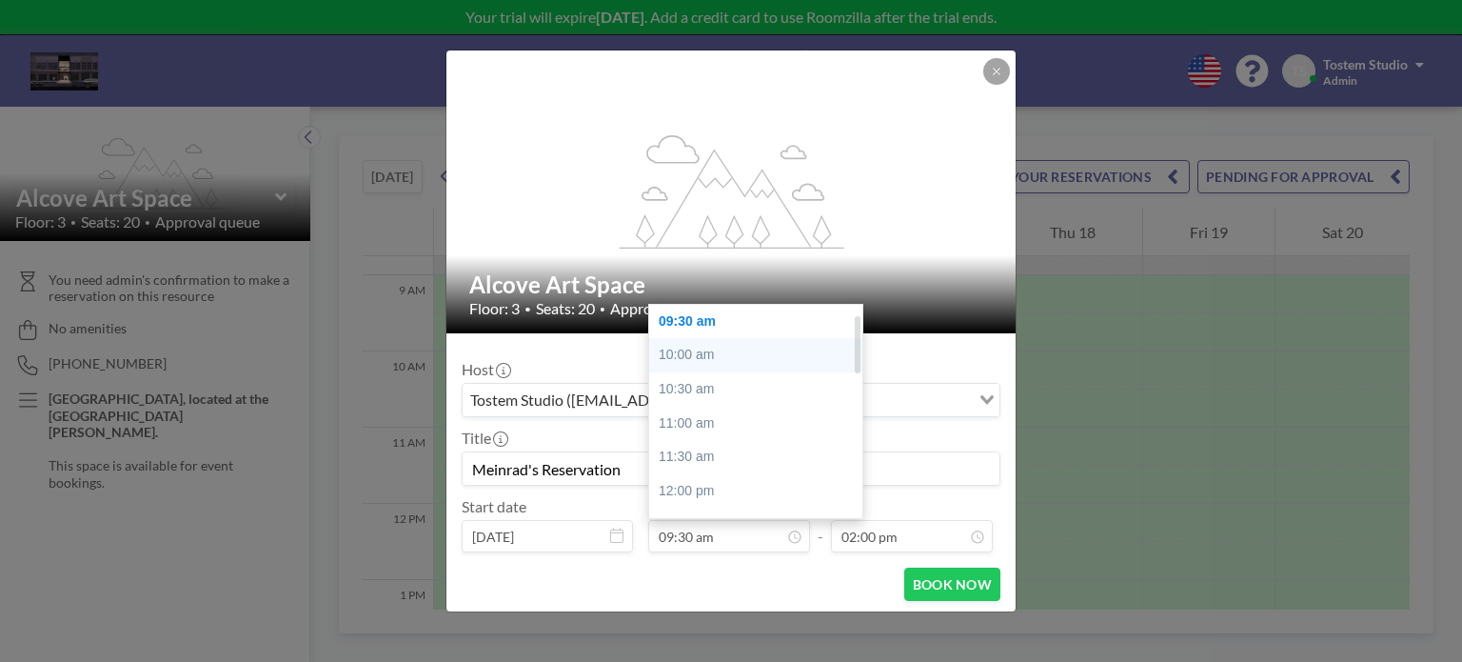
click at [733, 348] on div "10:00 am" at bounding box center [760, 355] width 223 height 34
type input "10:00 am"
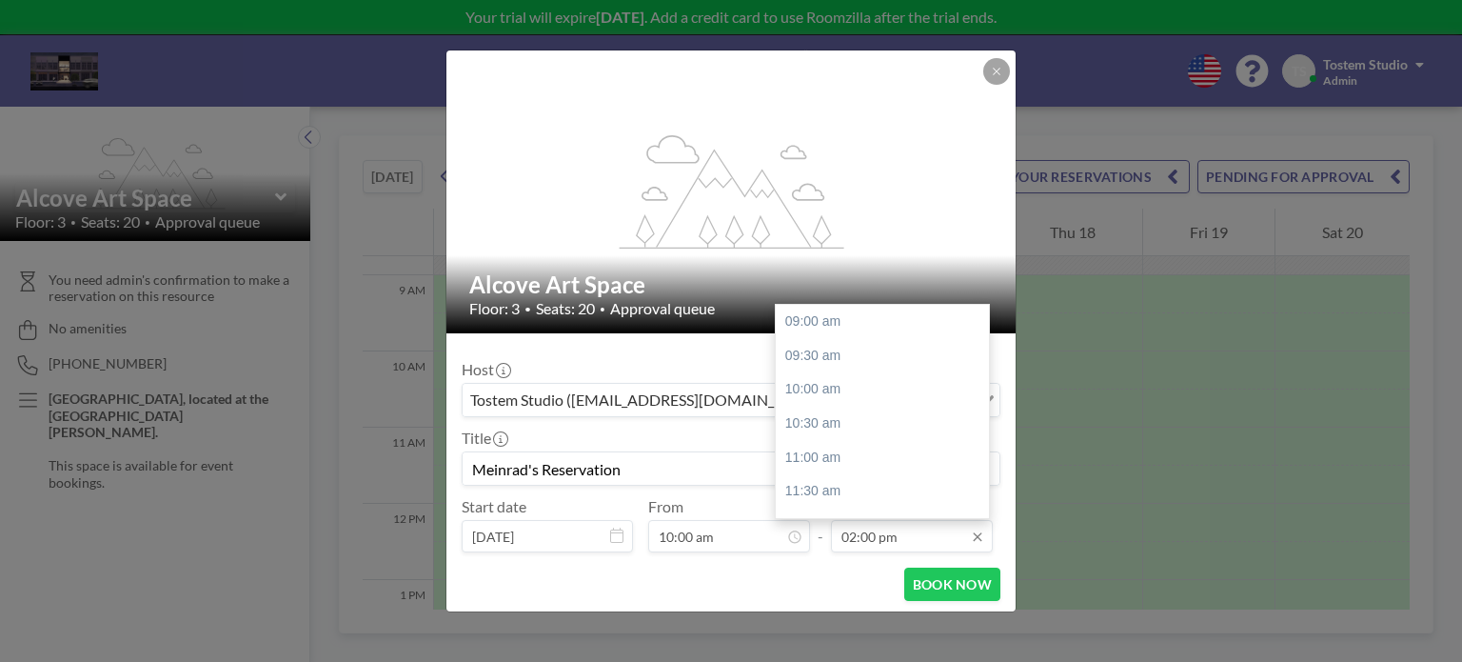
scroll to position [339, 0]
click at [878, 385] on div "03:00 pm" at bounding box center [887, 389] width 223 height 34
type input "03:00 pm"
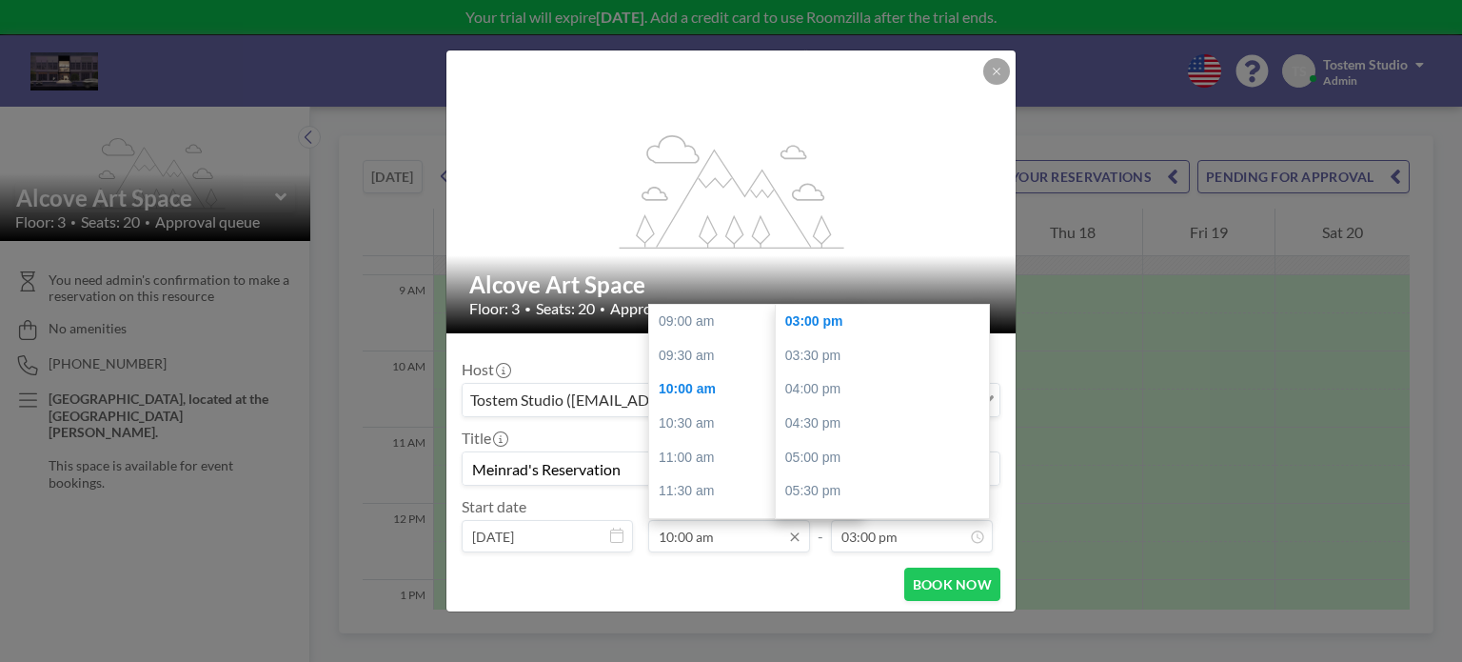
scroll to position [68, 0]
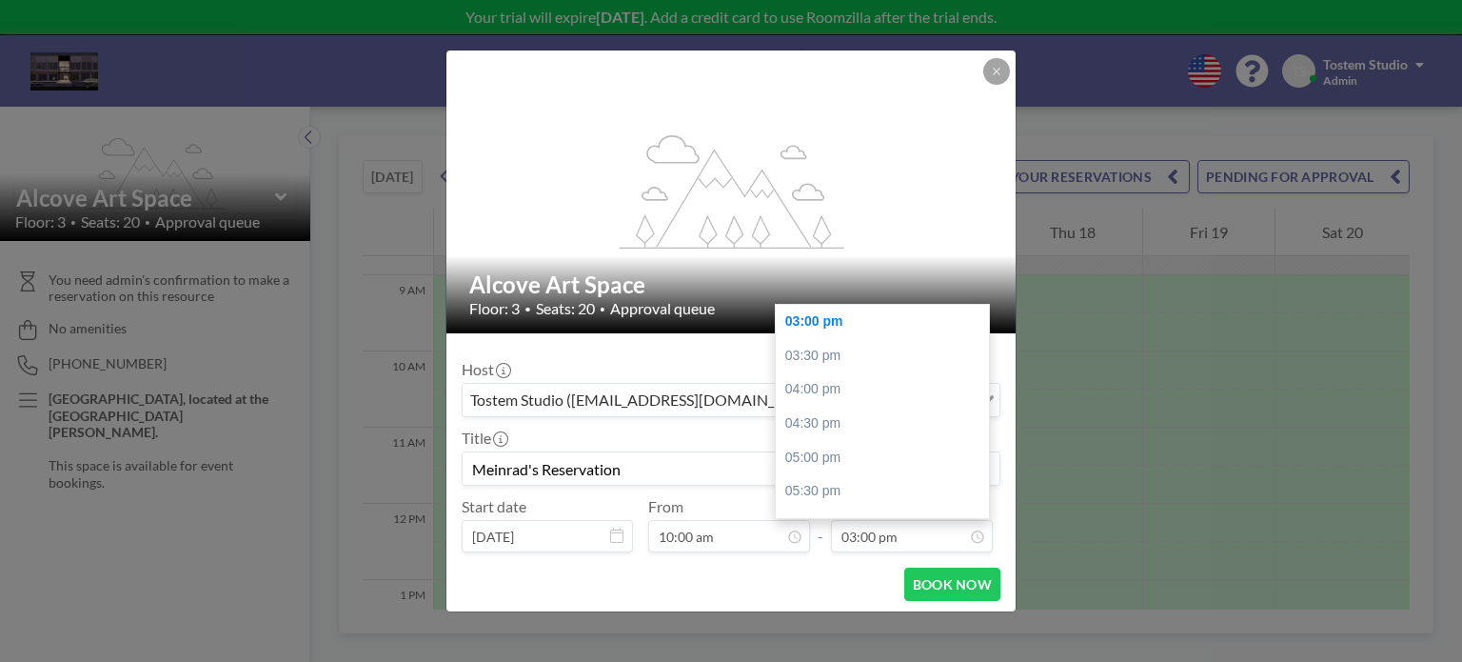
click at [724, 578] on div "BOOK NOW" at bounding box center [731, 583] width 539 height 33
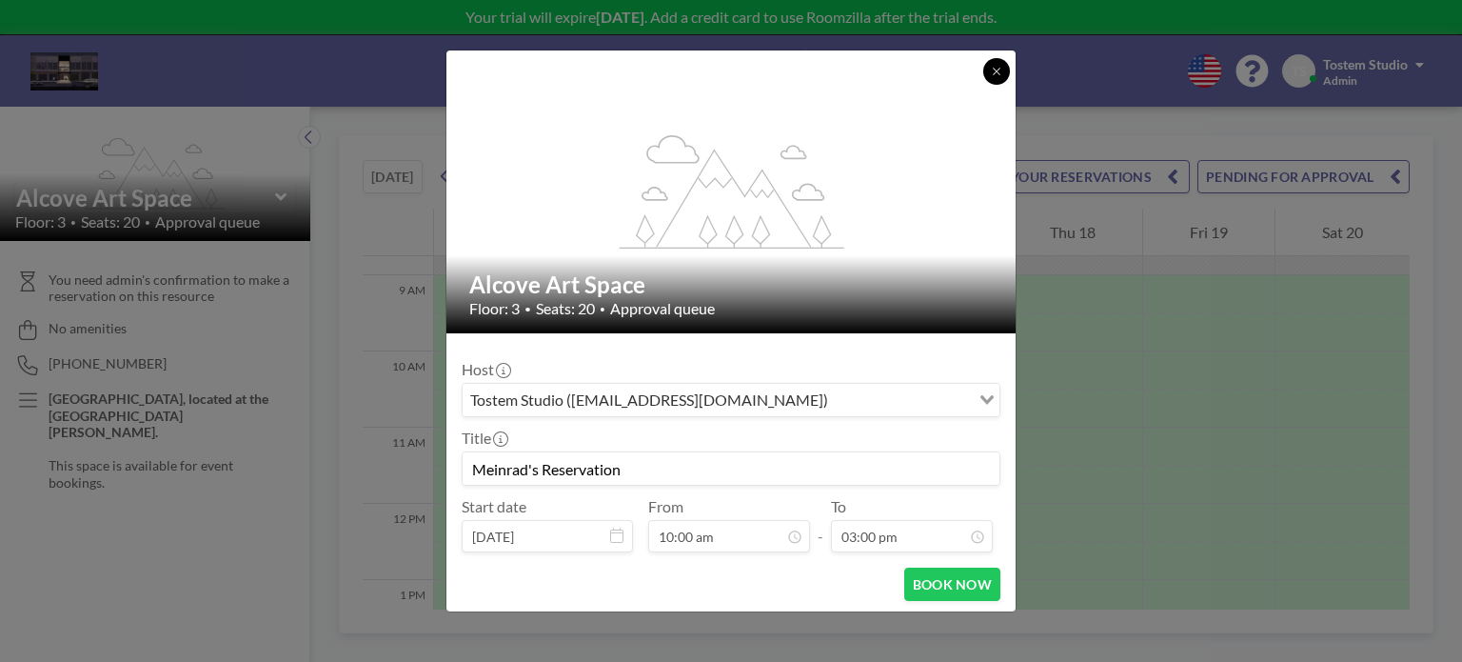
click at [996, 68] on icon at bounding box center [996, 71] width 11 height 11
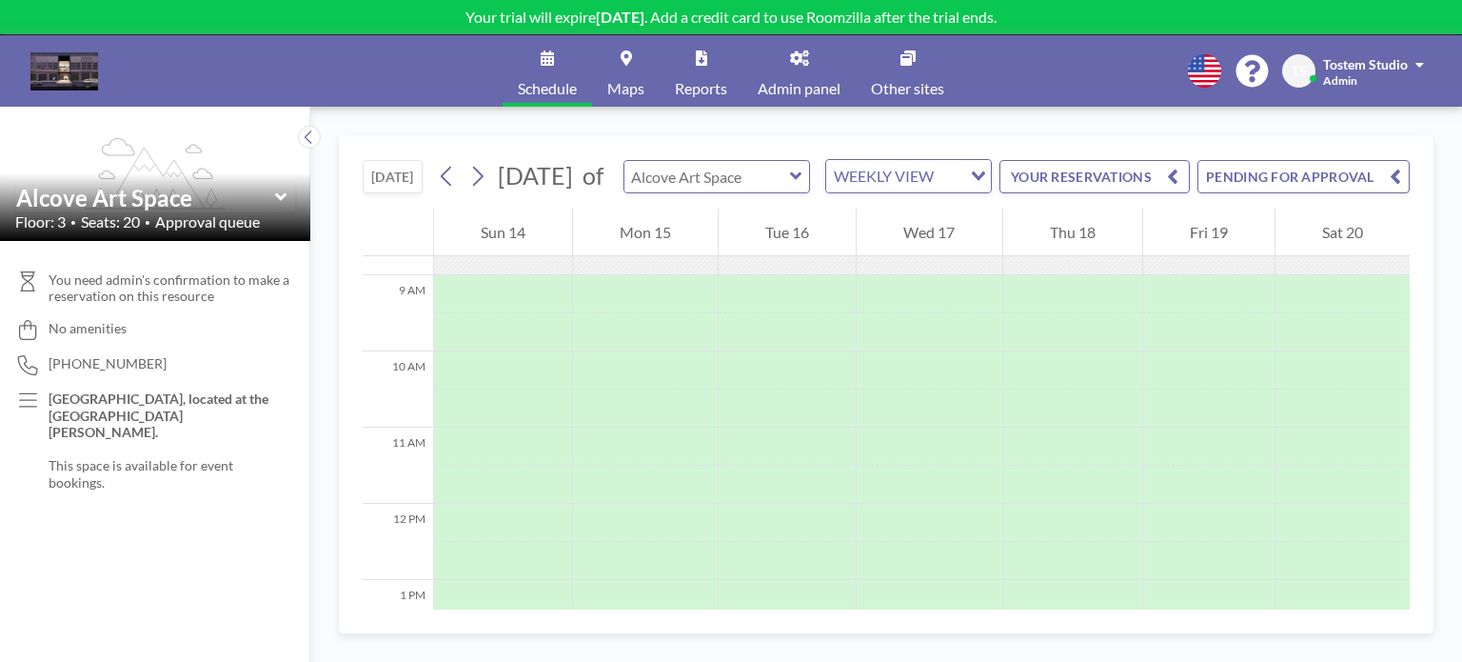
click at [739, 188] on input "text" at bounding box center [707, 176] width 166 height 31
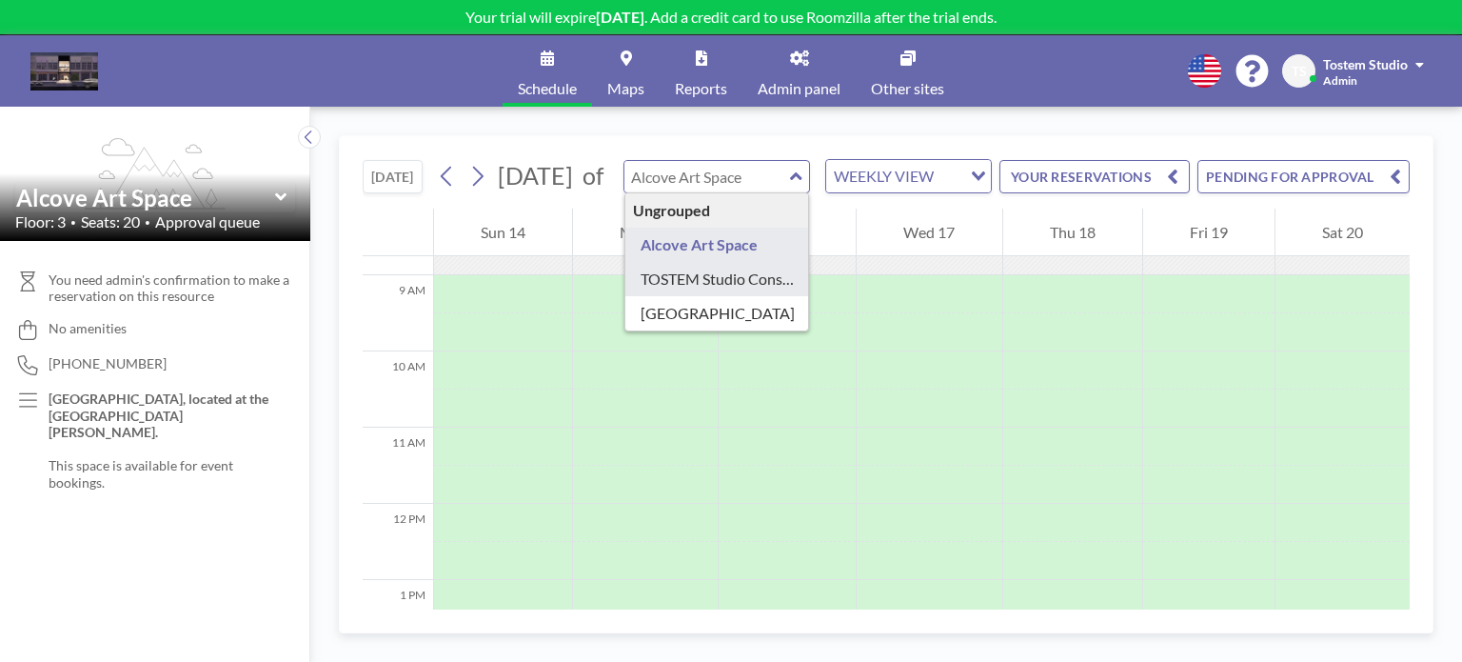
type input "TOSTEM Studio Consultation Room"
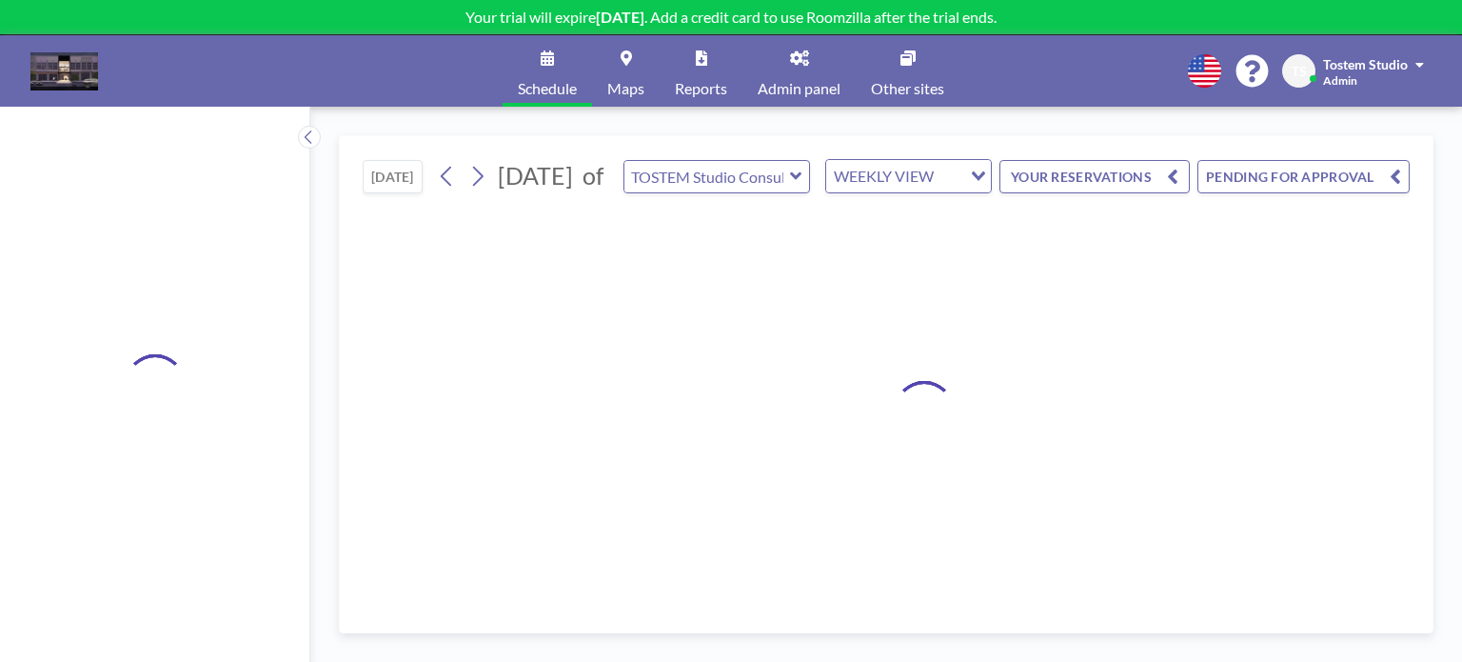
click at [801, 180] on icon at bounding box center [795, 176] width 11 height 8
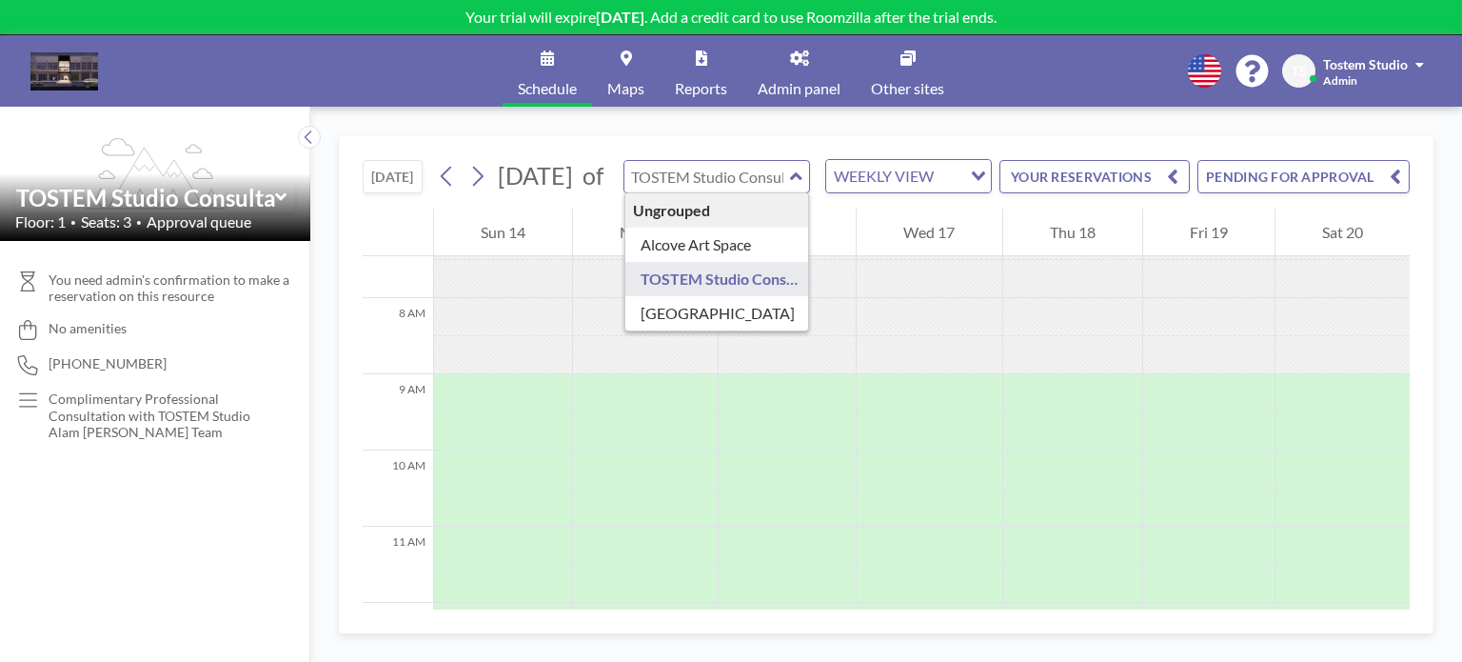
scroll to position [571, 0]
type input "[GEOGRAPHIC_DATA]"
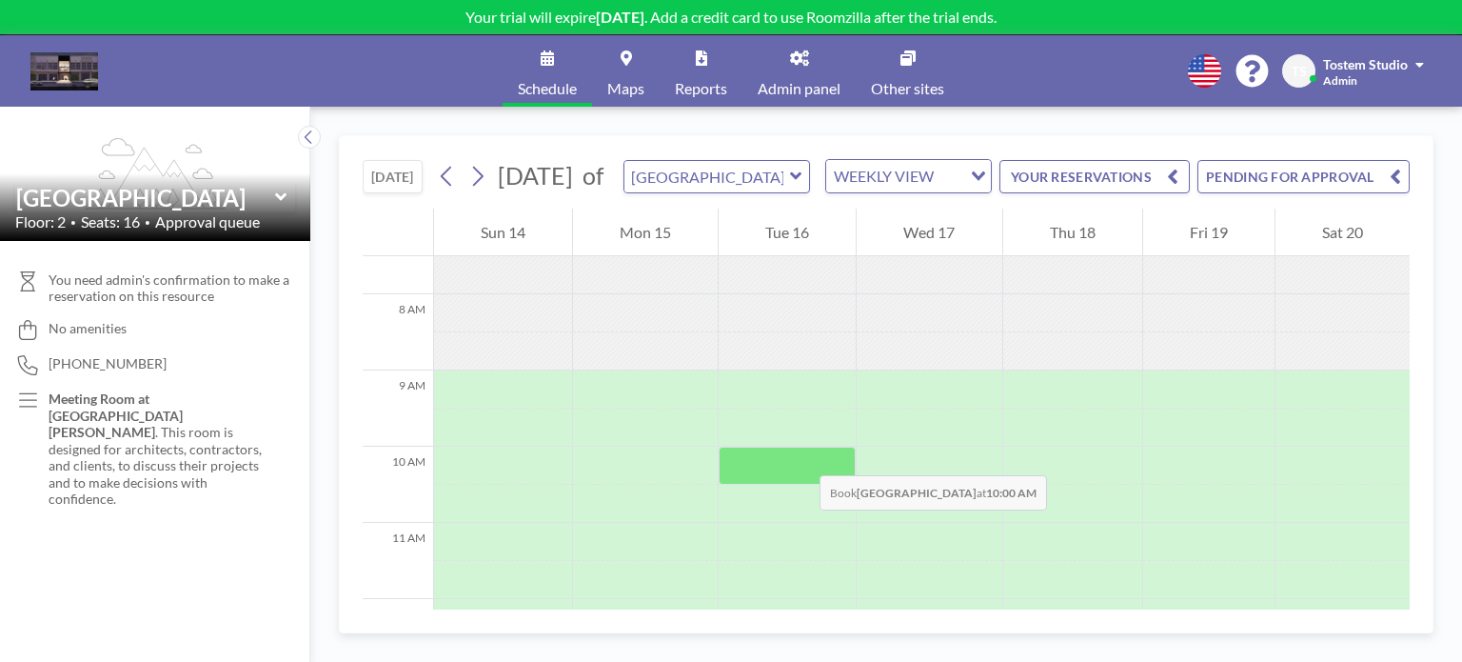
scroll to position [666, 0]
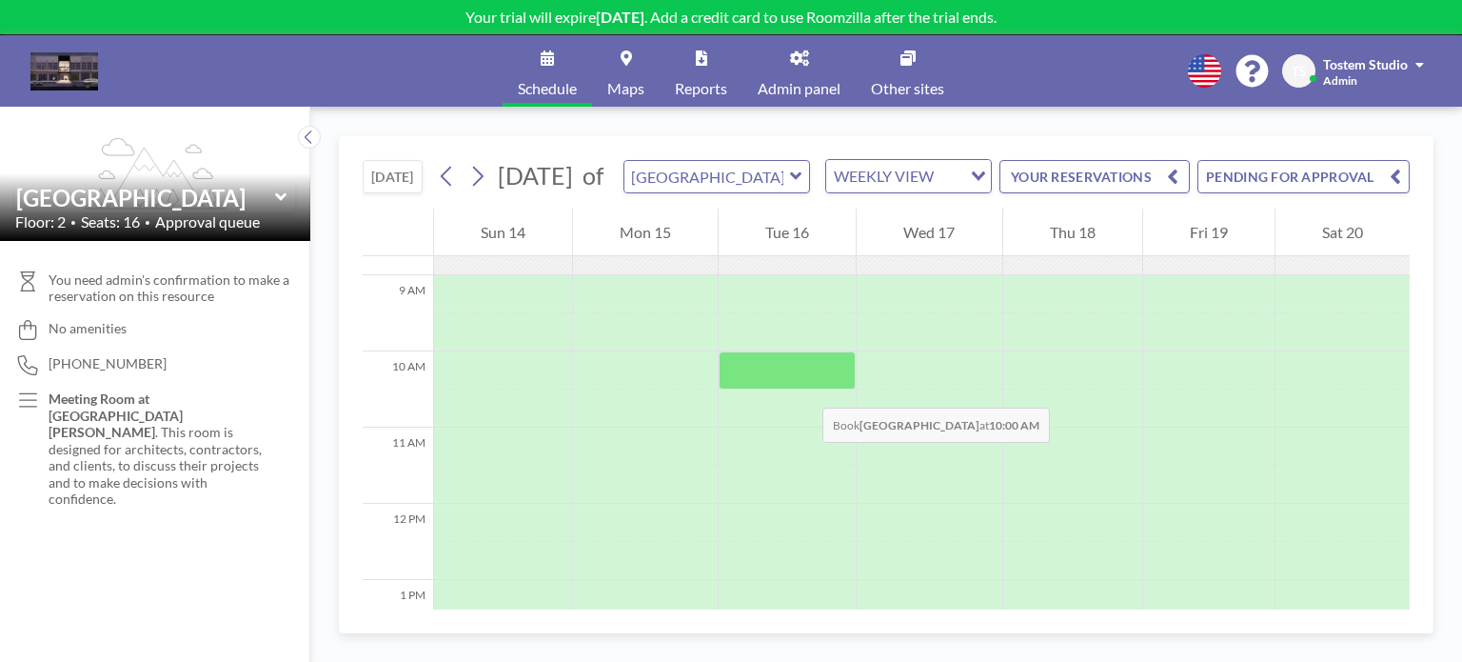
click at [803, 388] on div at bounding box center [787, 370] width 137 height 38
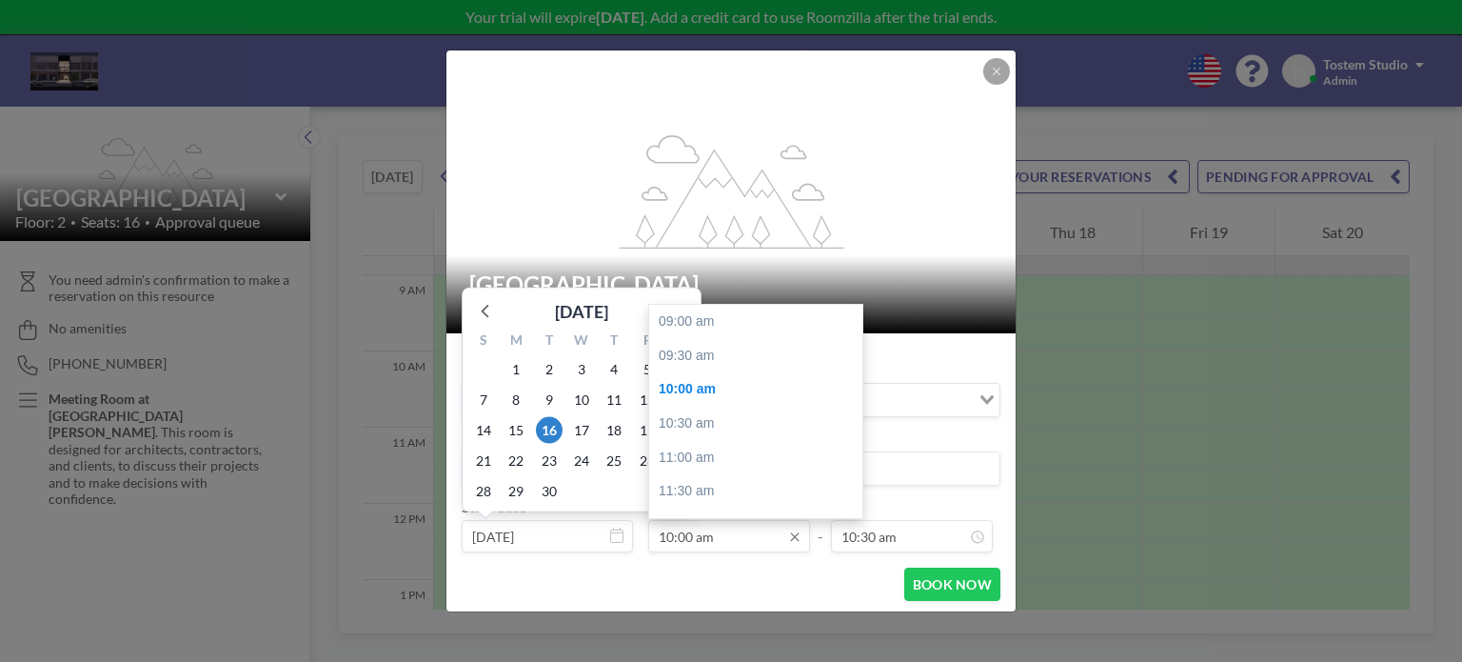
scroll to position [68, 0]
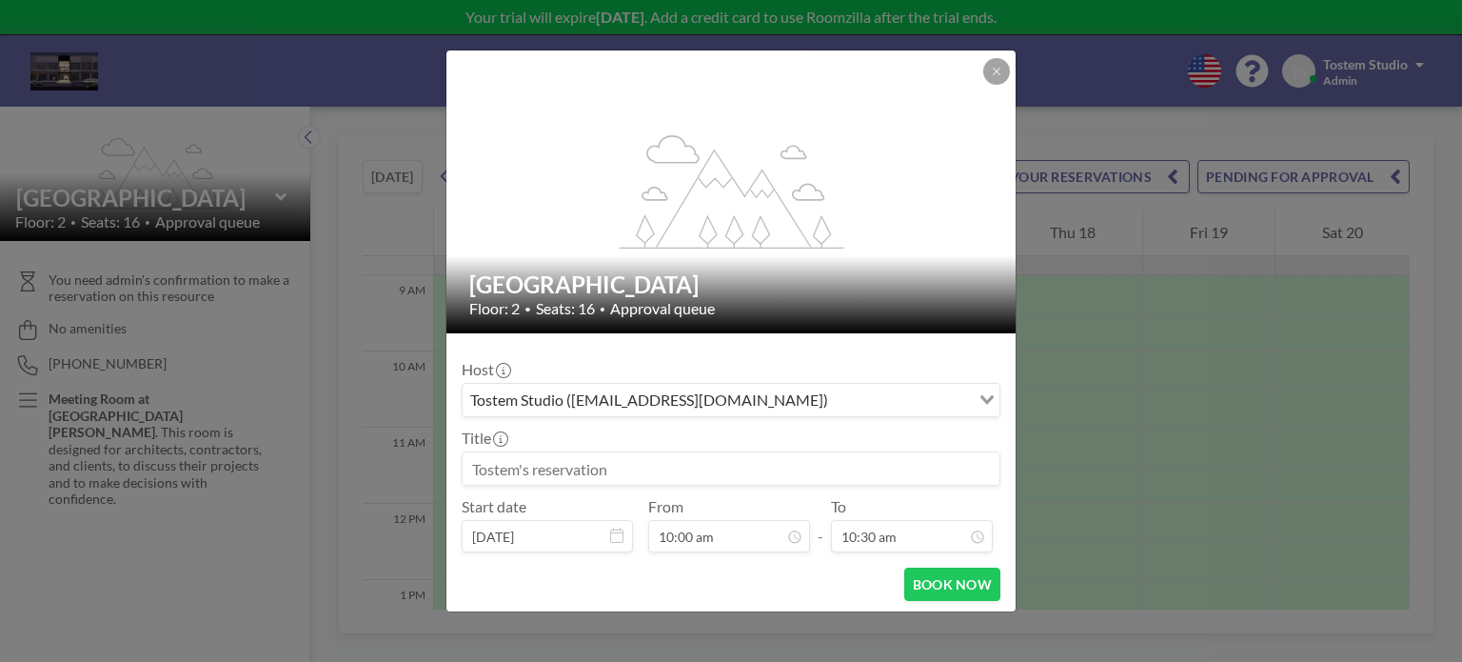
click at [555, 469] on input at bounding box center [731, 468] width 537 height 32
type input "Meinrad's Reservation"
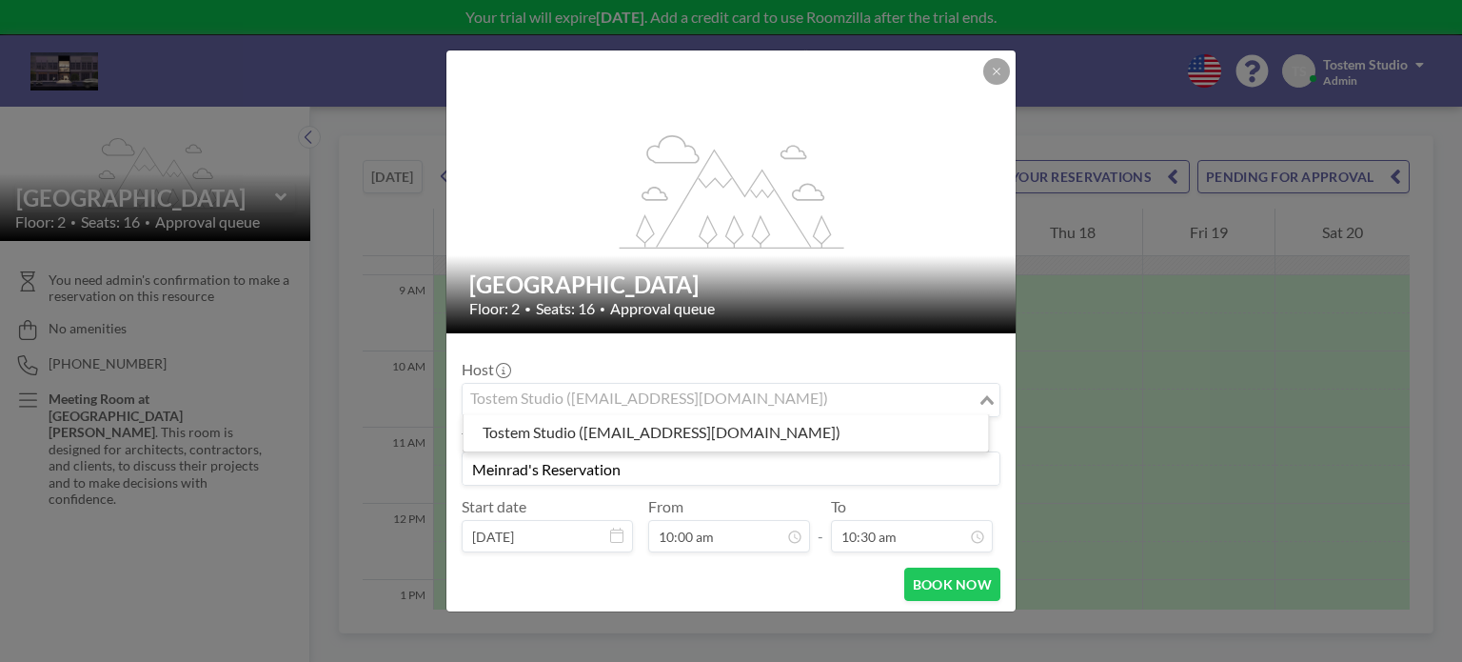
click at [822, 395] on input "Search for option" at bounding box center [719, 399] width 511 height 25
click at [899, 396] on input "Search for option" at bounding box center [719, 399] width 511 height 25
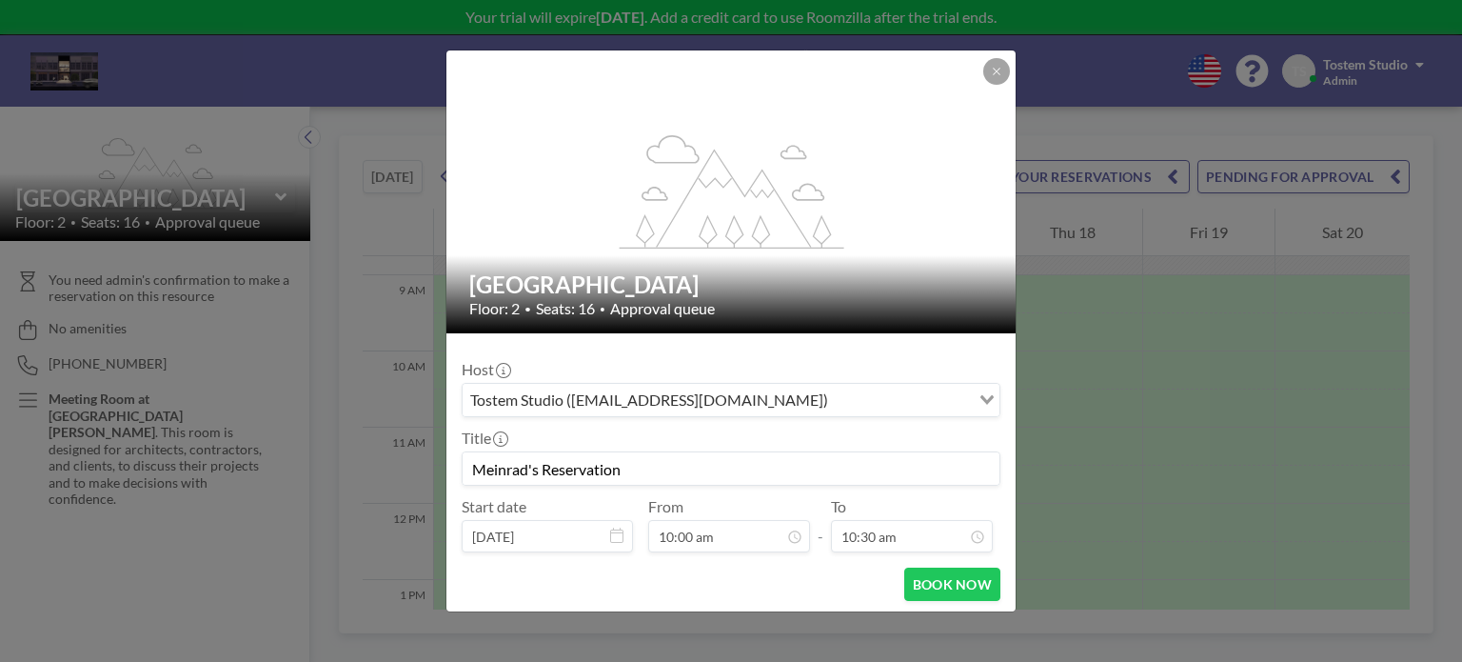
click at [748, 494] on div "Host Tostem Studio (tostemstudio.laj@gmail.com) Loading... Title Meinrad's Rese…" at bounding box center [731, 450] width 539 height 204
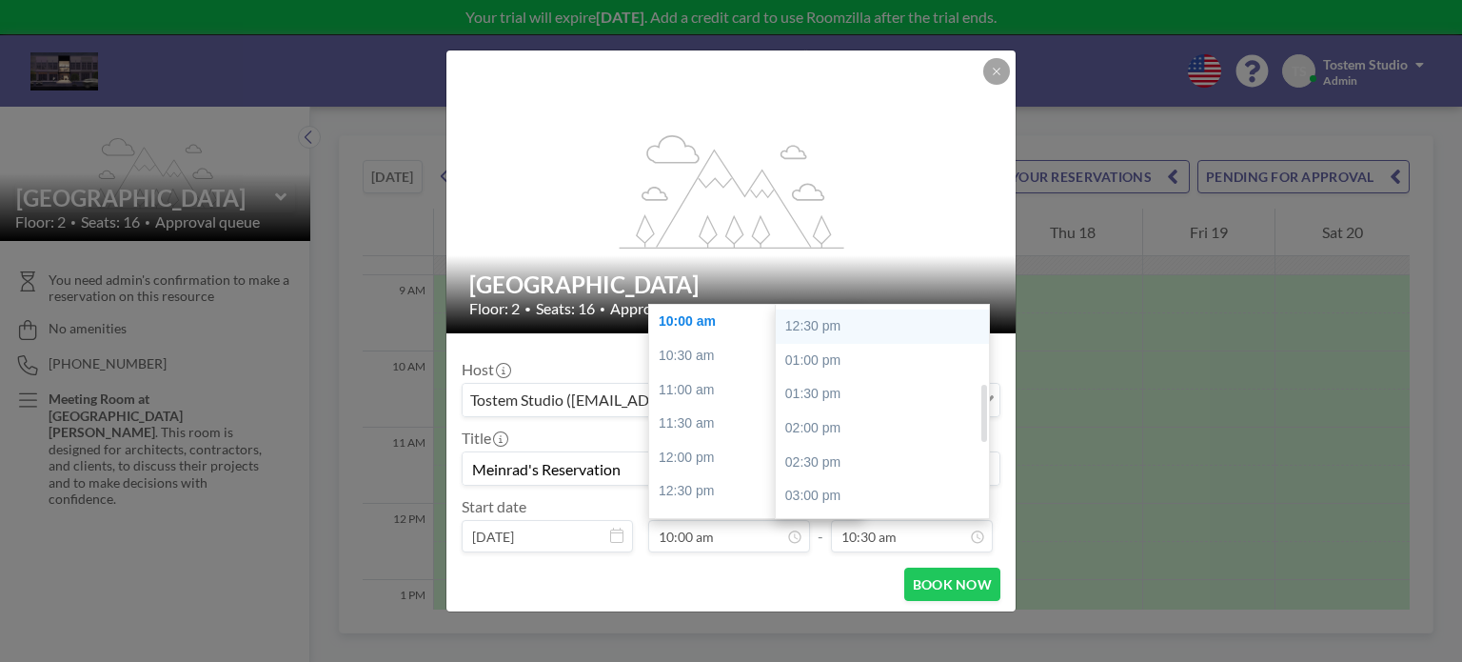
scroll to position [292, 0]
click at [868, 436] on div "03:00 pm" at bounding box center [887, 436] width 223 height 34
type input "03:00 pm"
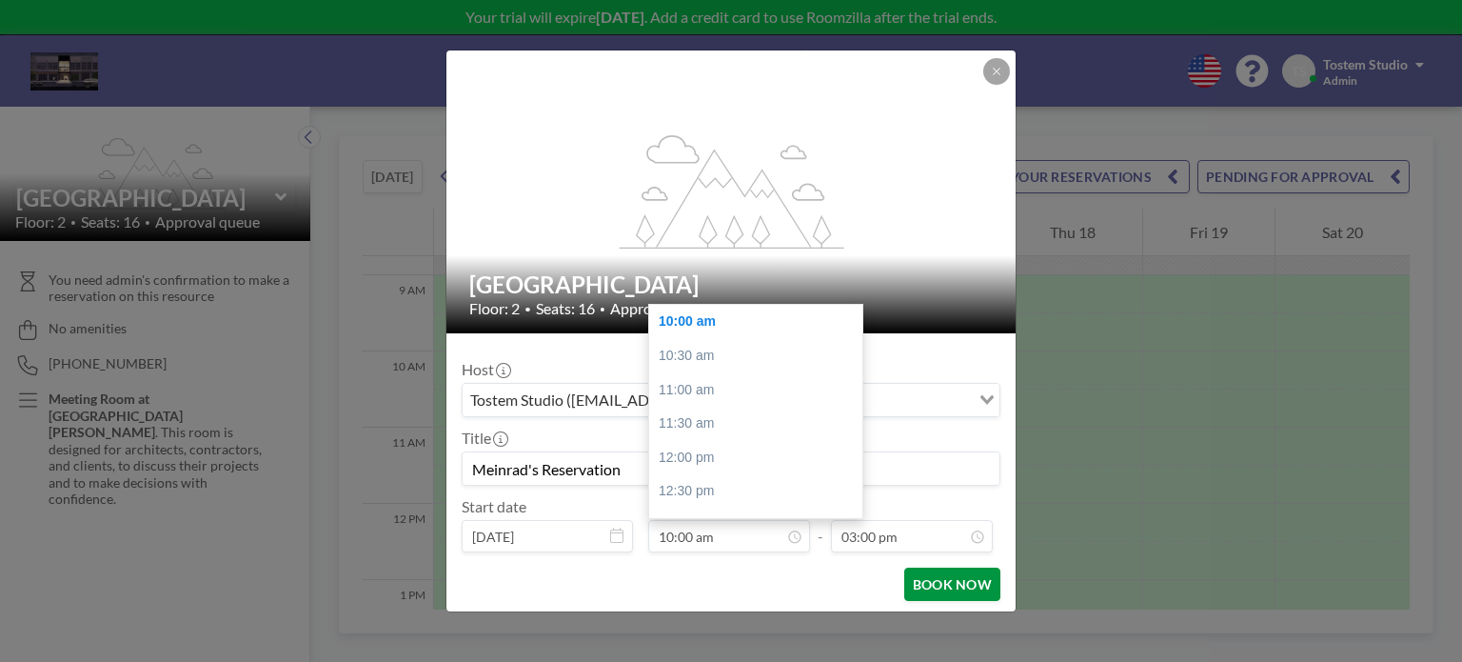
scroll to position [406, 0]
click at [930, 583] on button "BOOK NOW" at bounding box center [952, 583] width 96 height 33
